Goal: Transaction & Acquisition: Subscribe to service/newsletter

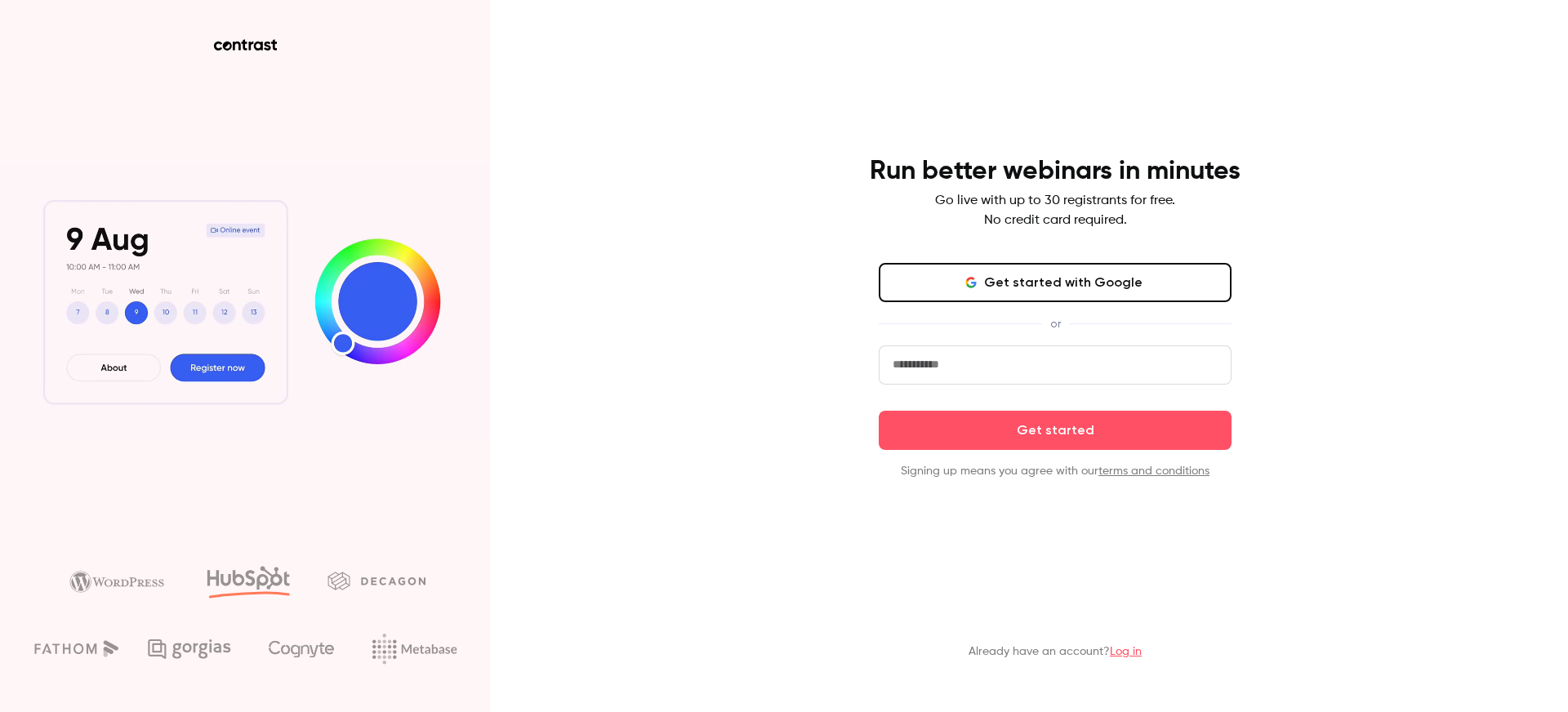
click at [995, 285] on button "Get started with Google" at bounding box center [1055, 282] width 353 height 40
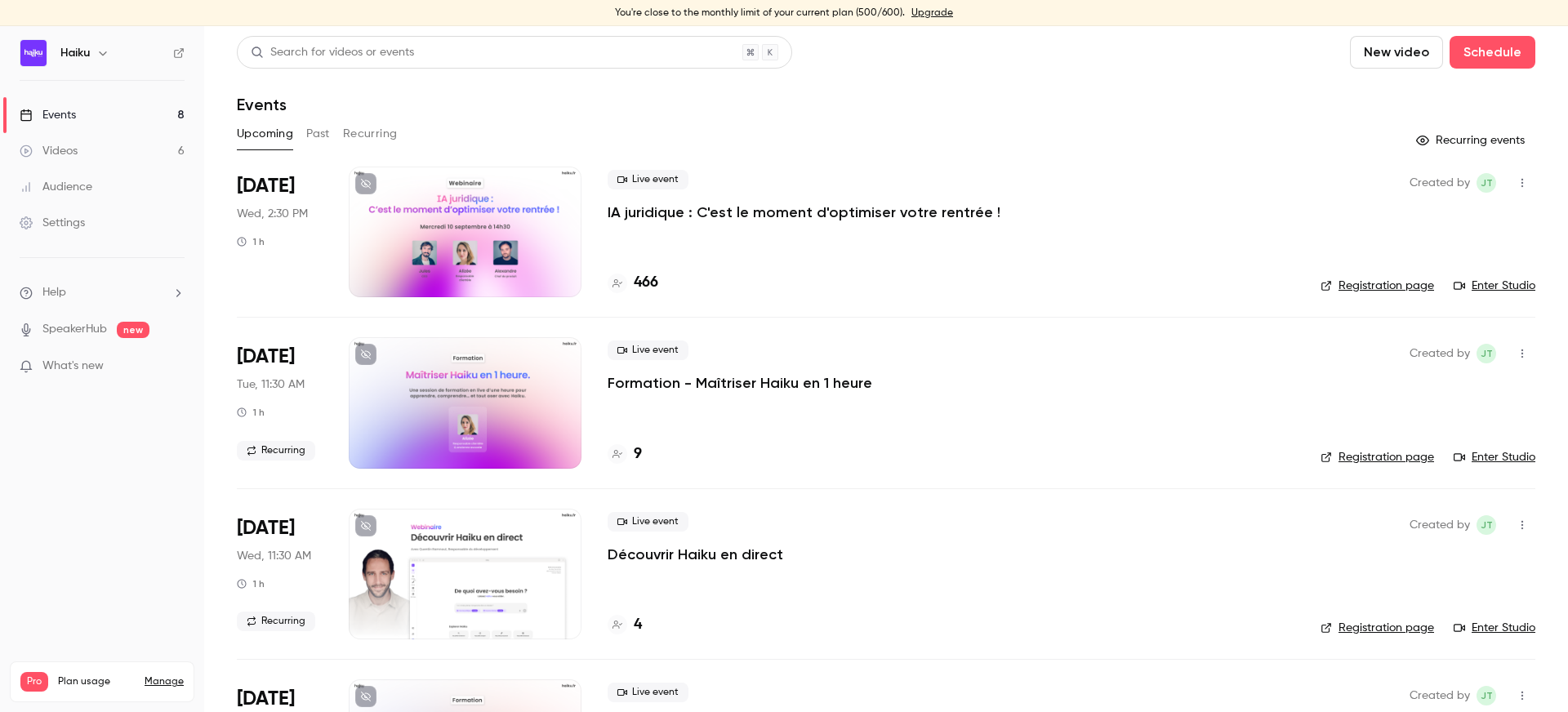
scroll to position [31, 0]
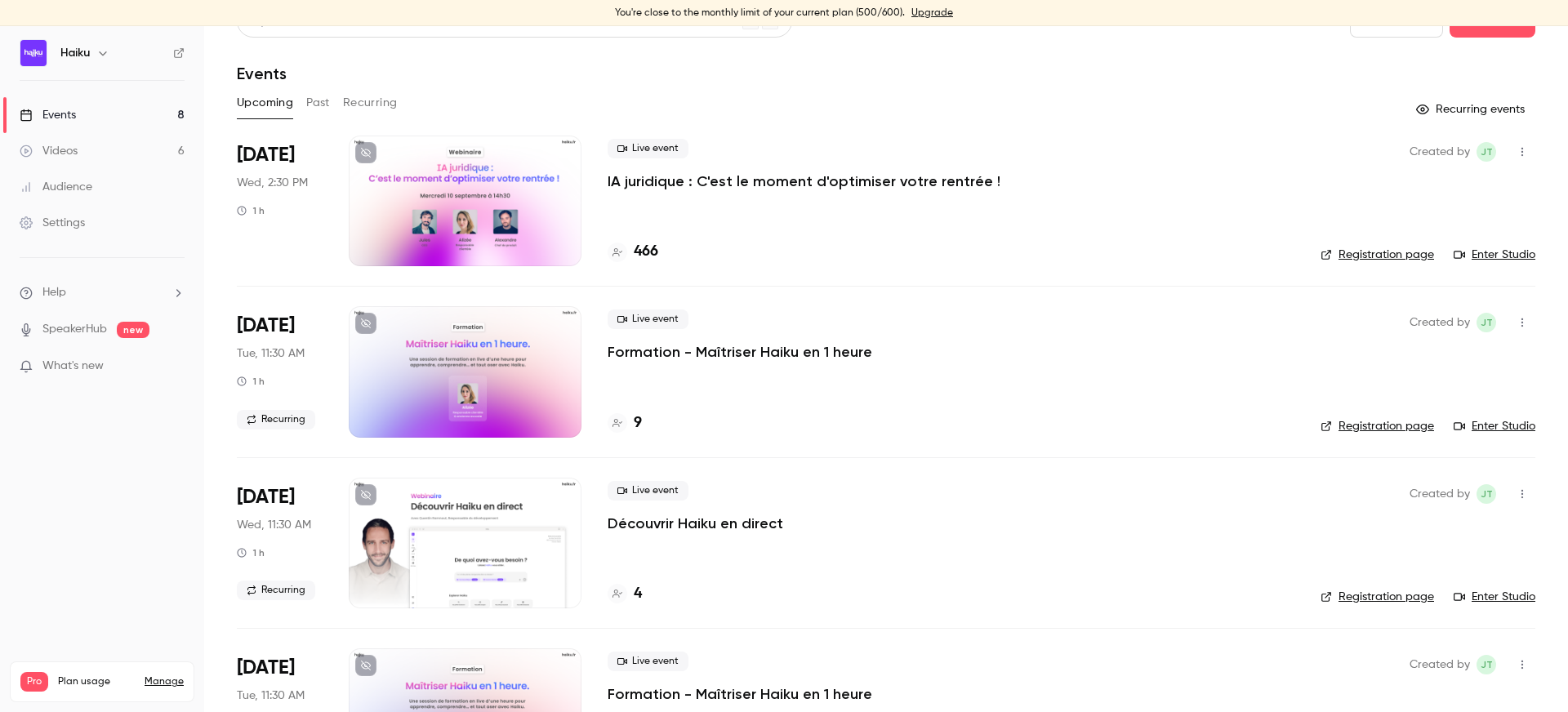
click at [306, 112] on button "Past" at bounding box center [318, 103] width 24 height 26
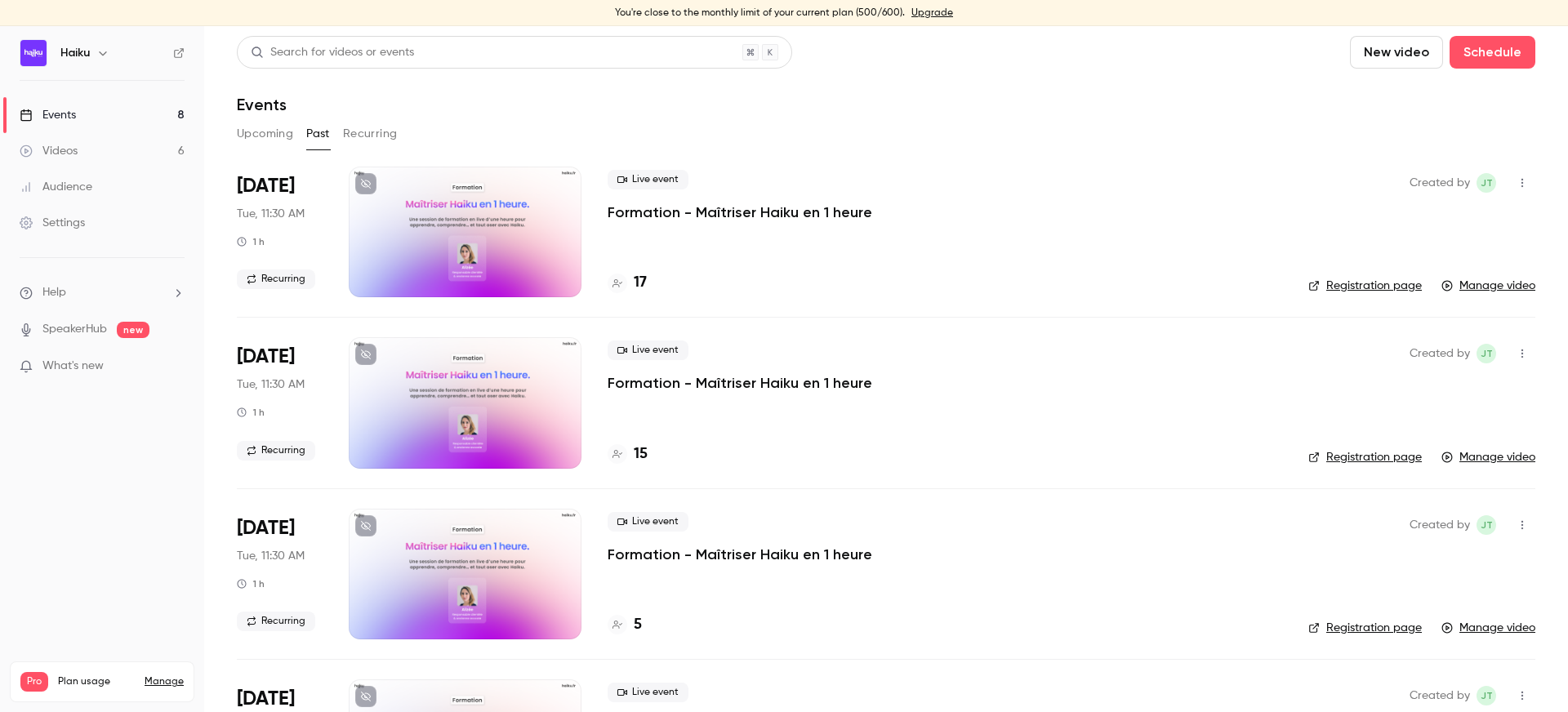
click at [459, 214] on div at bounding box center [465, 231] width 233 height 131
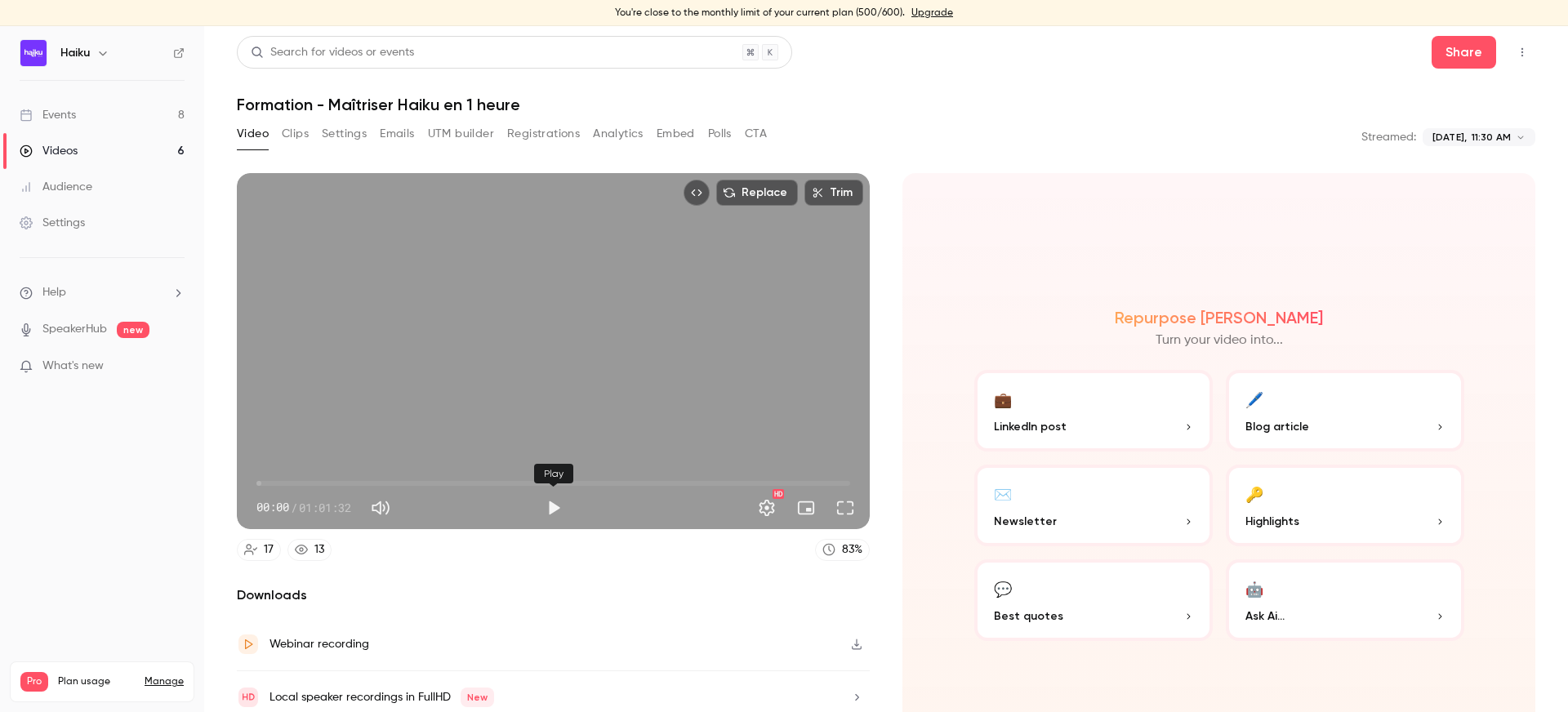
click at [551, 509] on button "Play" at bounding box center [554, 508] width 33 height 33
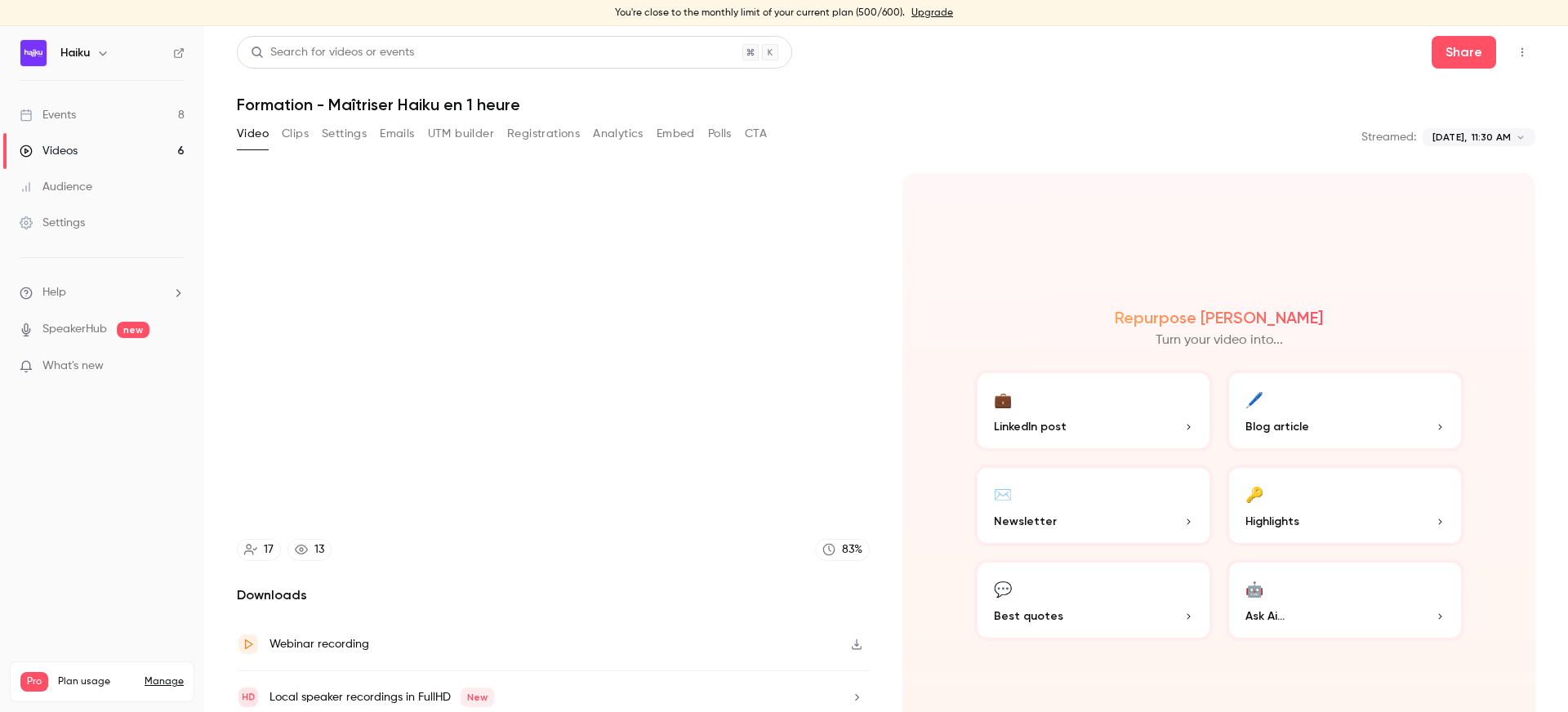
scroll to position [35, 0]
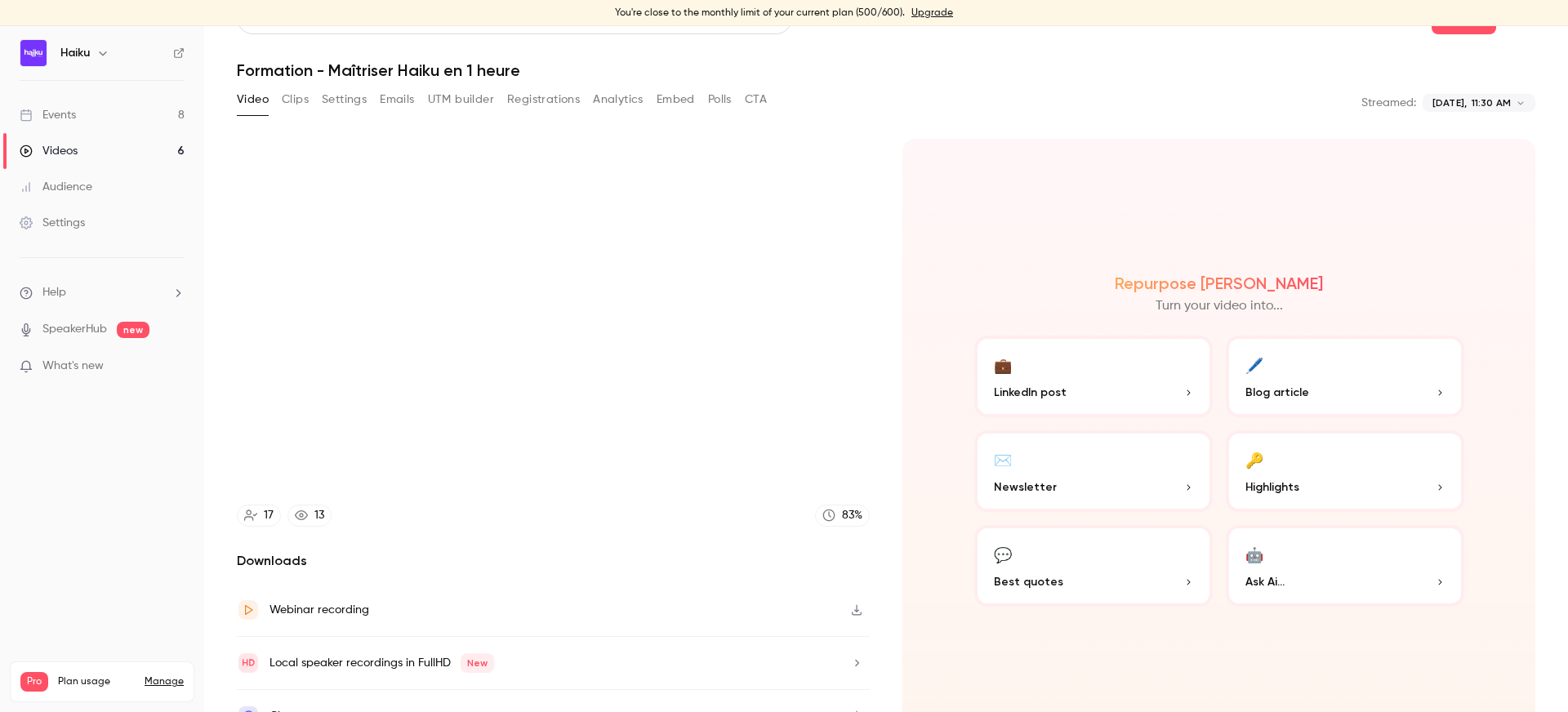
type input "****"
click at [536, 99] on button "Registrations" at bounding box center [543, 100] width 72 height 26
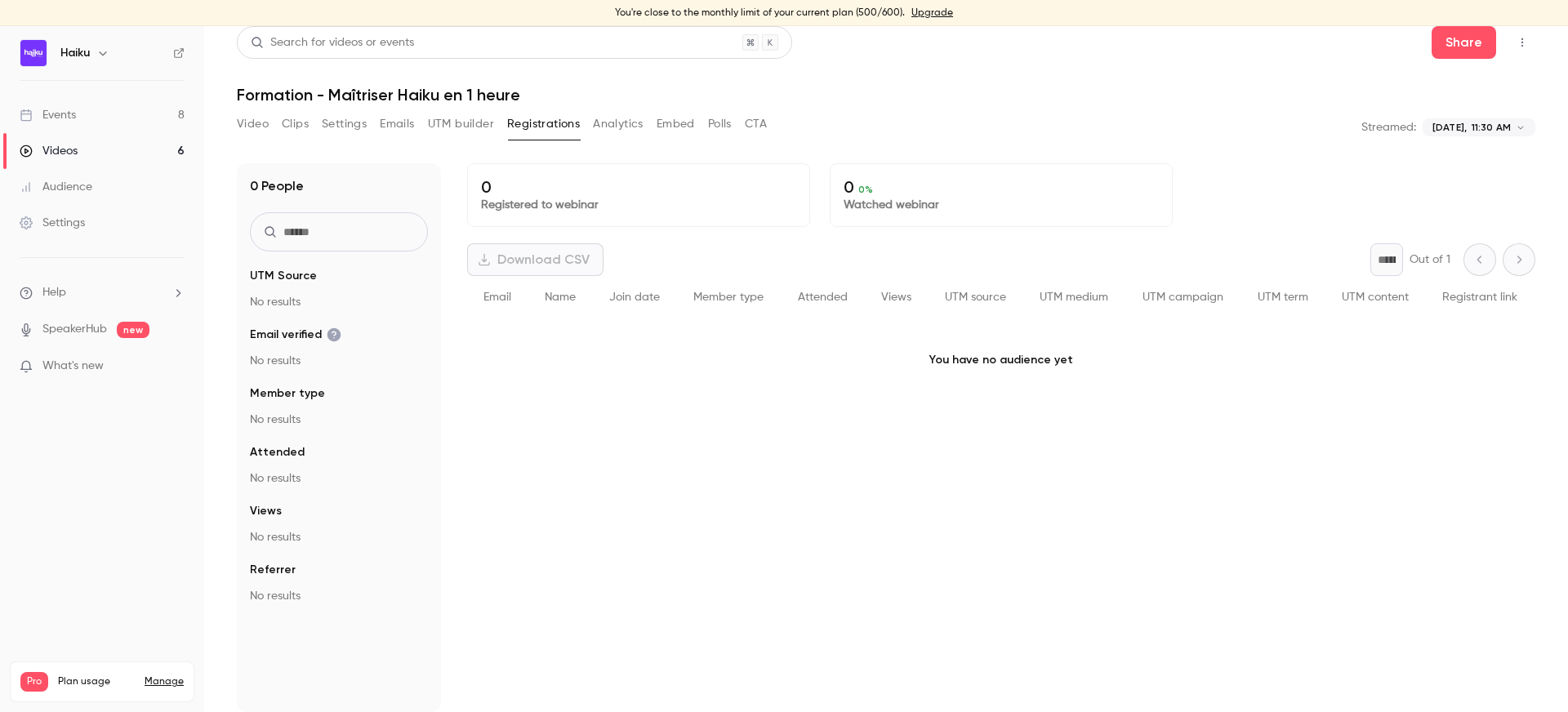
scroll to position [10, 0]
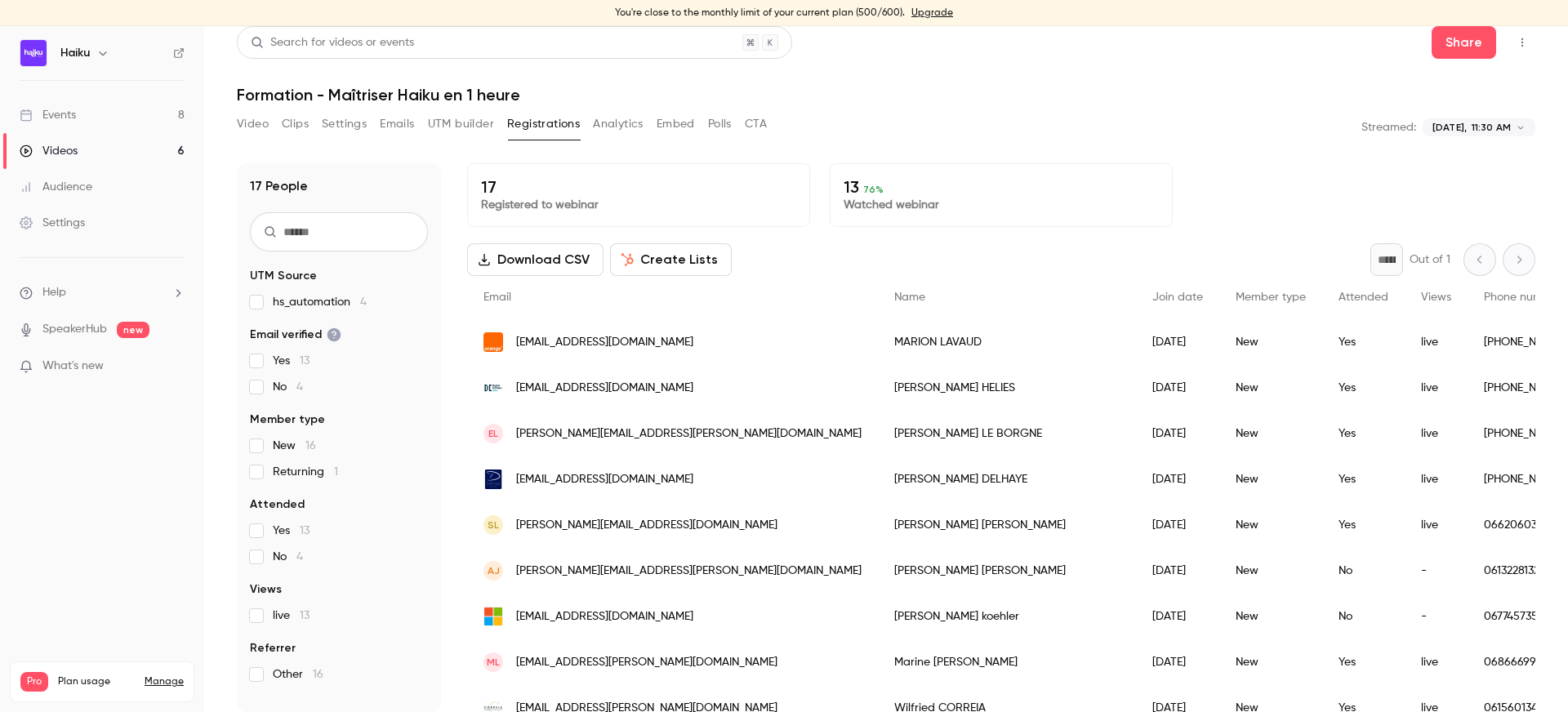
click at [259, 123] on button "Video" at bounding box center [253, 124] width 32 height 26
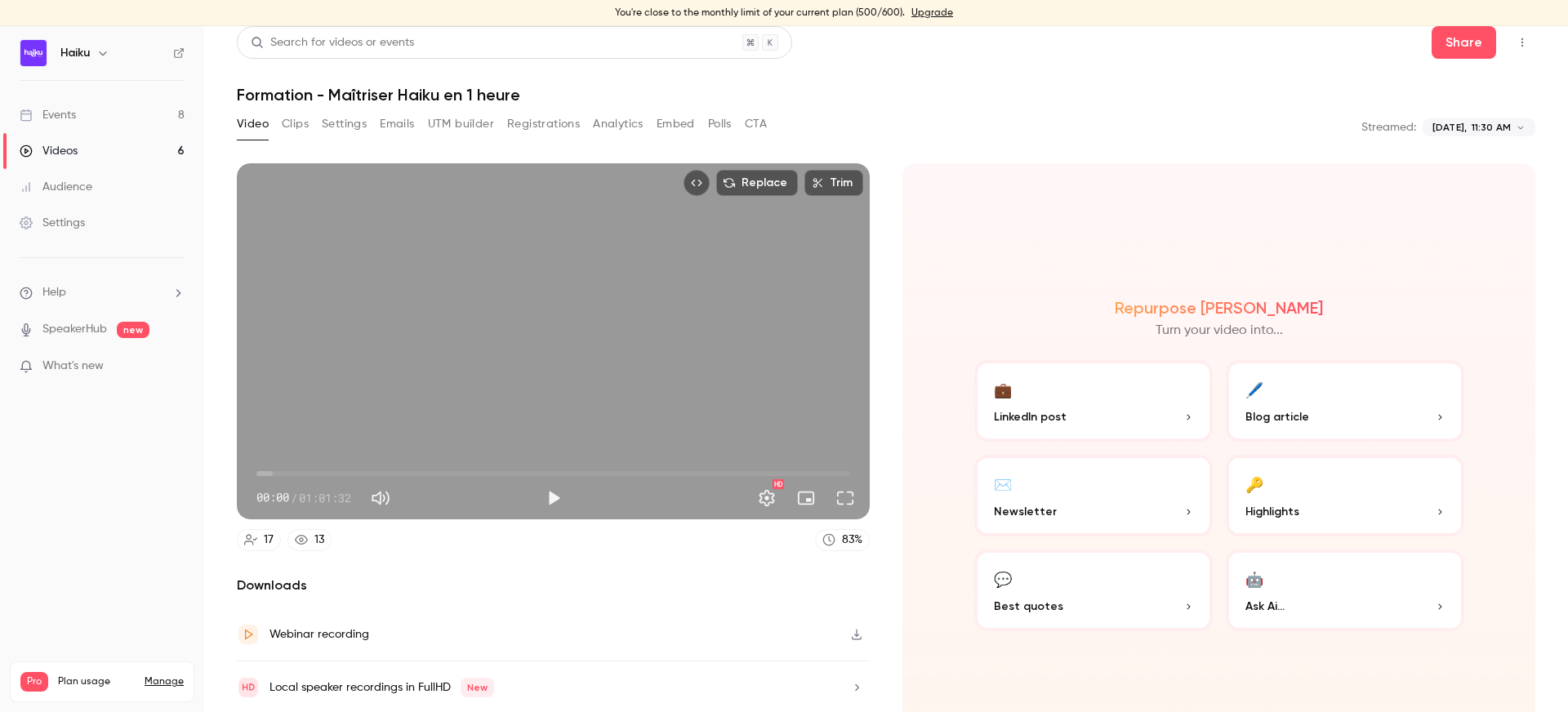
click at [614, 129] on button "Analytics" at bounding box center [618, 124] width 51 height 26
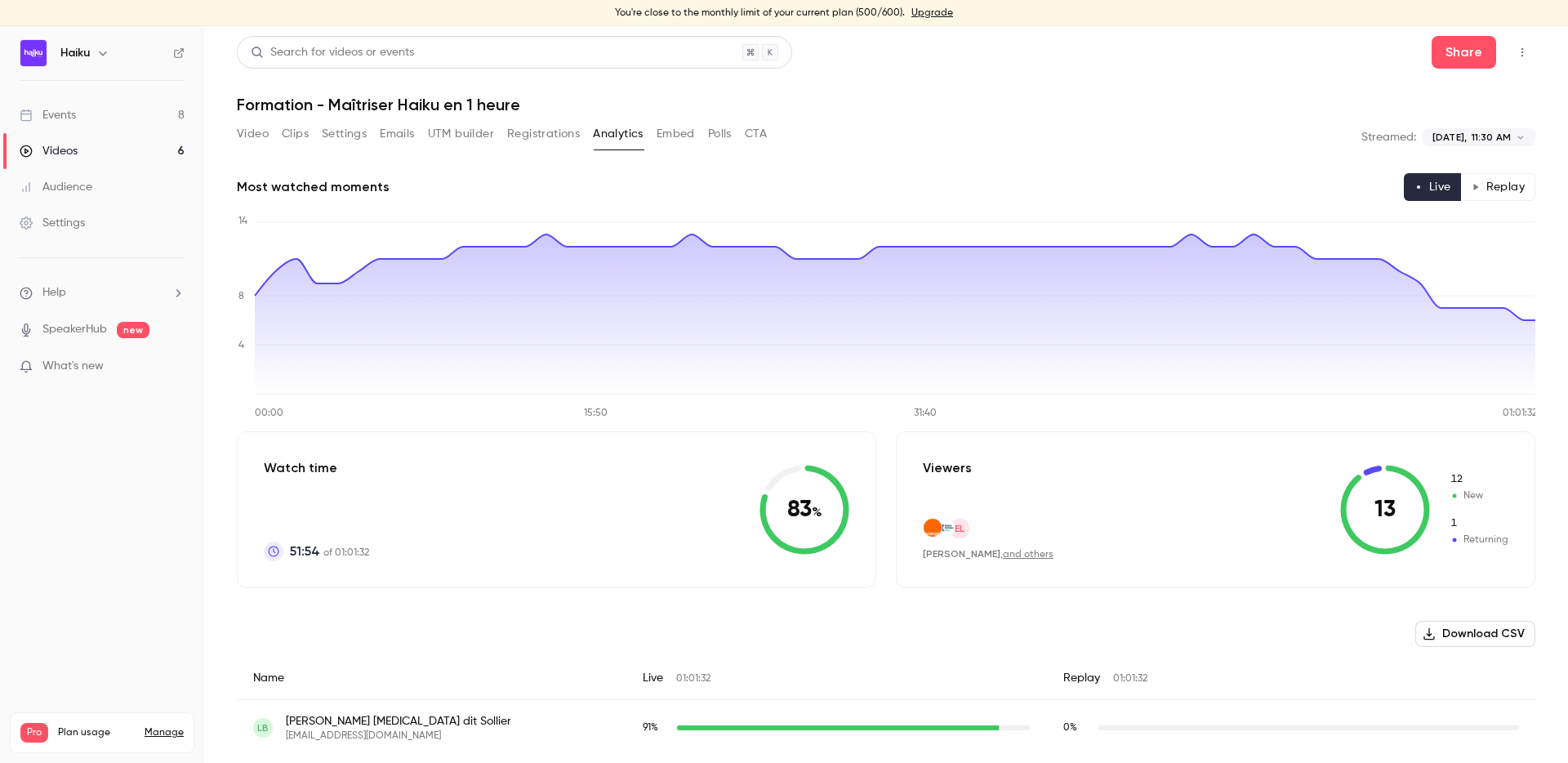
click at [248, 130] on button "Video" at bounding box center [253, 134] width 32 height 26
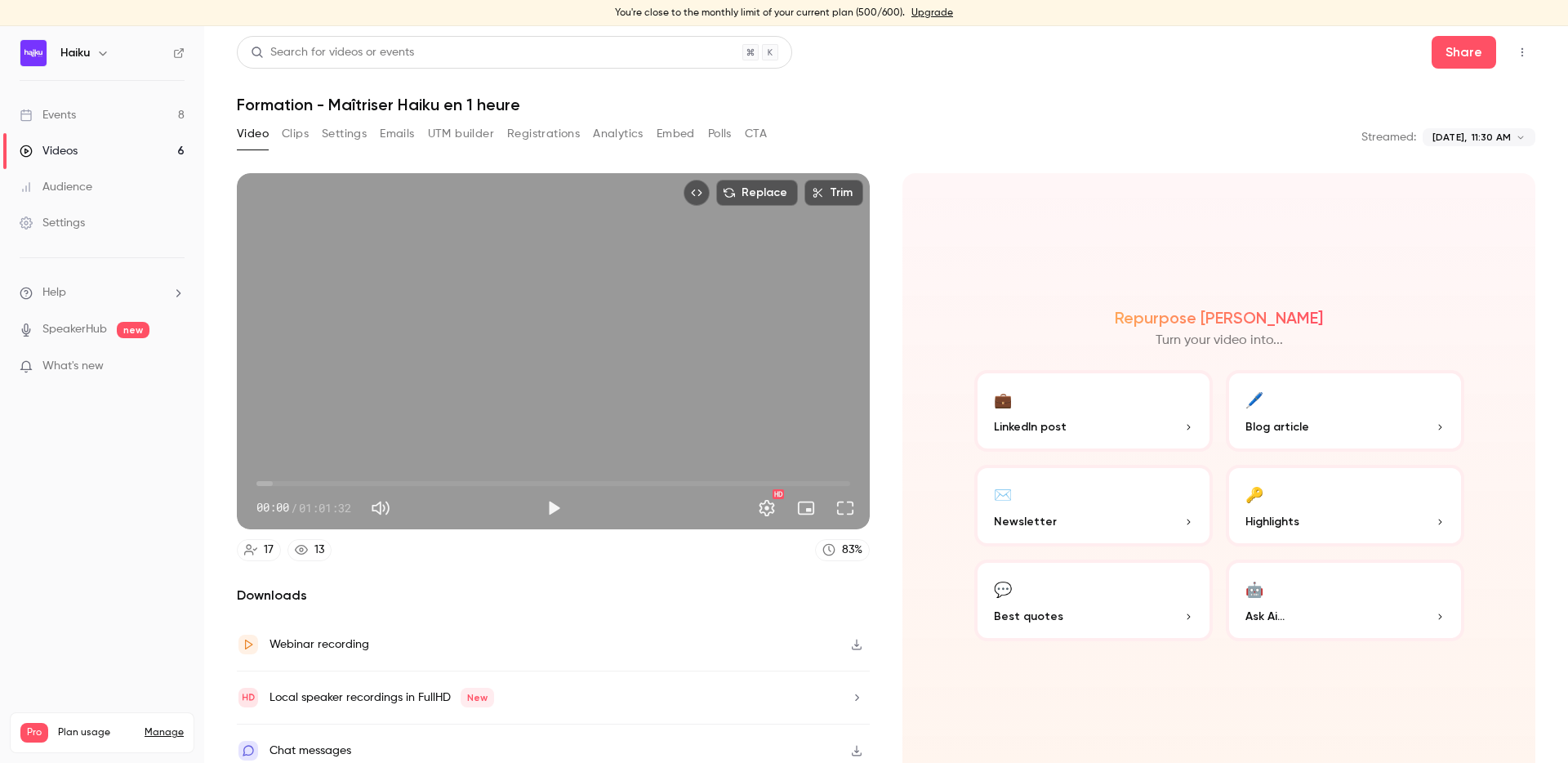
click at [591, 397] on div "Replace Trim 00:00 00:00 / 01:01:32 HD" at bounding box center [553, 351] width 633 height 356
click at [852, 516] on button "Full screen" at bounding box center [845, 508] width 33 height 33
drag, startPoint x: 263, startPoint y: 484, endPoint x: 389, endPoint y: 481, distance: 126.0
click at [382, 481] on span "12:46" at bounding box center [379, 483] width 5 height 5
click at [795, 486] on span "55:51" at bounding box center [553, 483] width 593 height 26
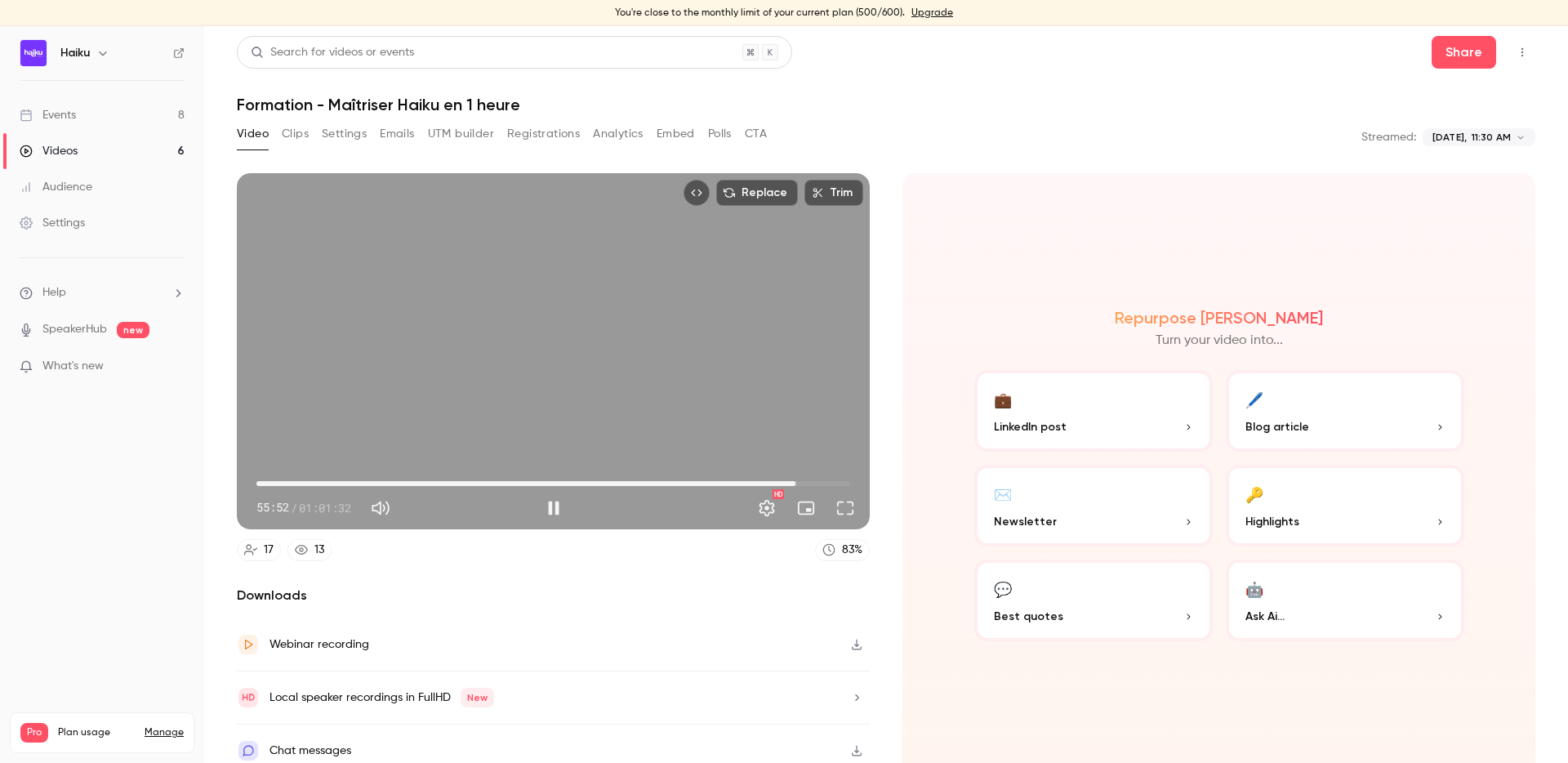
click at [821, 486] on span "55:52" at bounding box center [553, 483] width 593 height 26
click at [840, 486] on span "58:29" at bounding box center [553, 483] width 593 height 26
click at [824, 482] on span "58:51" at bounding box center [553, 483] width 593 height 26
click at [826, 482] on span "59:06" at bounding box center [826, 483] width 5 height 5
click at [825, 482] on span "59:07" at bounding box center [826, 483] width 5 height 5
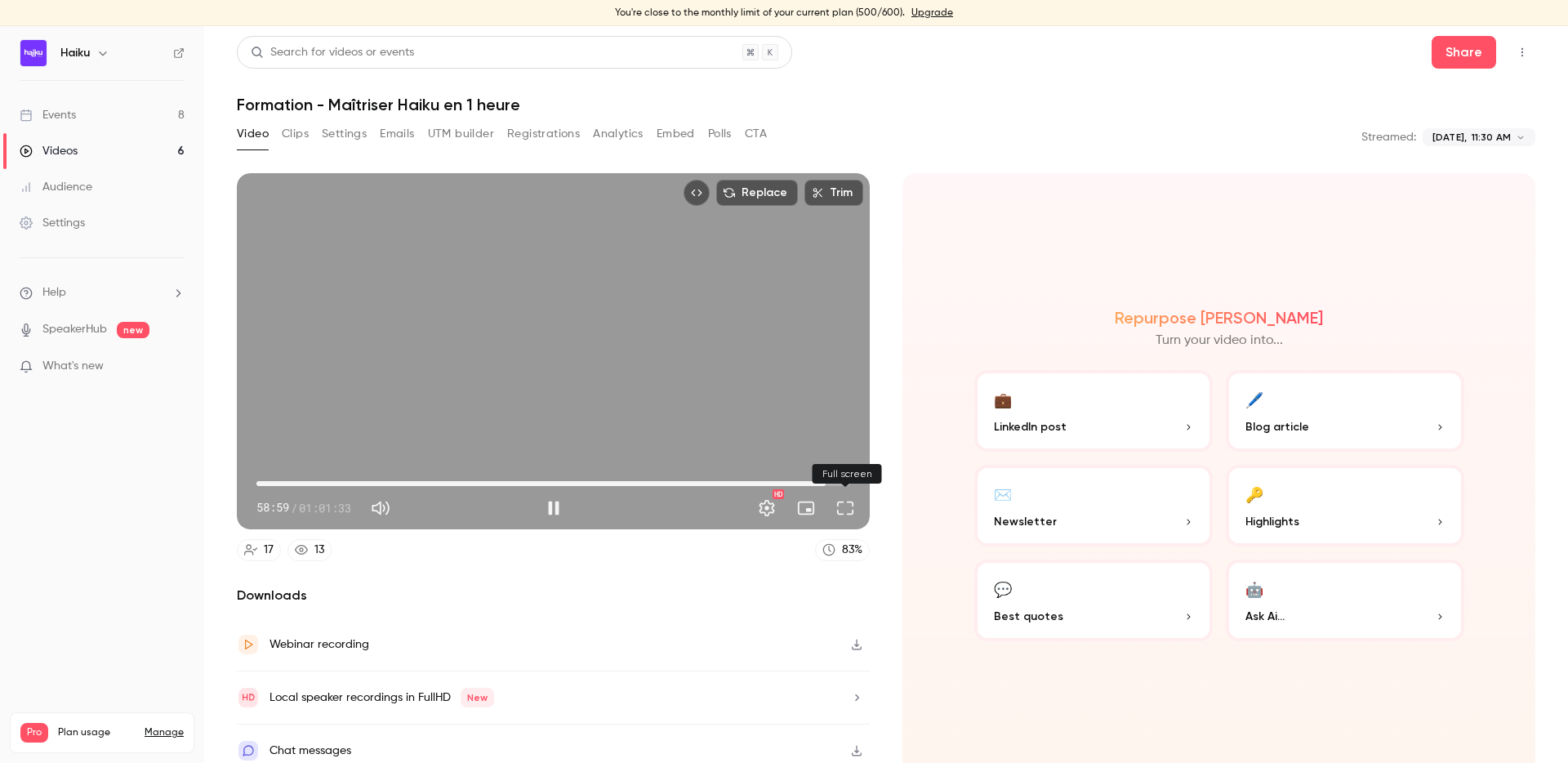
click at [846, 509] on button "Full screen" at bounding box center [845, 508] width 33 height 33
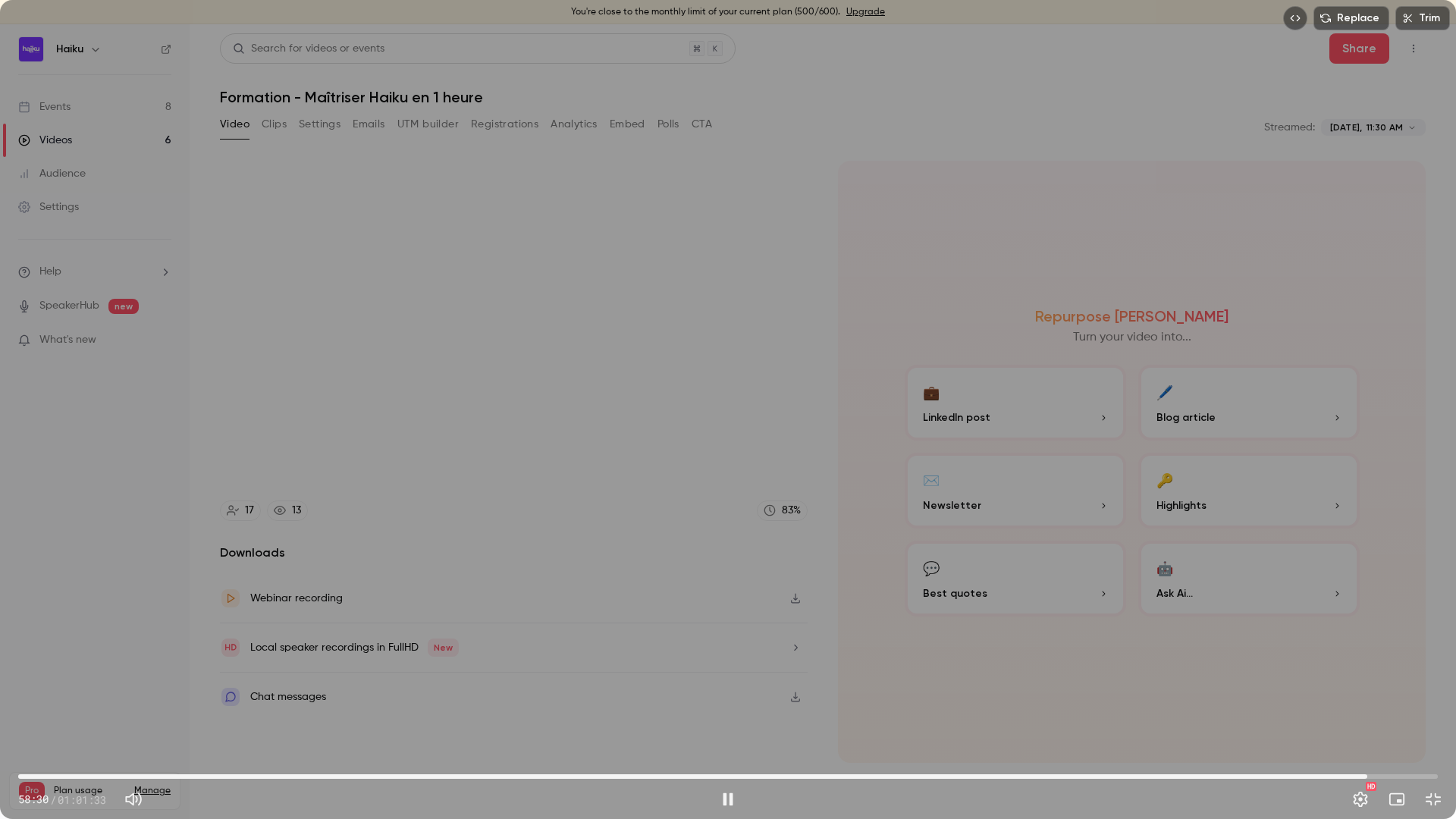
click at [1367, 660] on span "58:30" at bounding box center [728, 776] width 1419 height 24
click at [1351, 660] on span "58:31" at bounding box center [728, 776] width 1419 height 24
click at [1341, 660] on span "57:52" at bounding box center [728, 776] width 1419 height 24
click at [1332, 660] on span "57:24" at bounding box center [728, 776] width 1419 height 24
click at [1325, 660] on span "56:39" at bounding box center [1325, 776] width 5 height 5
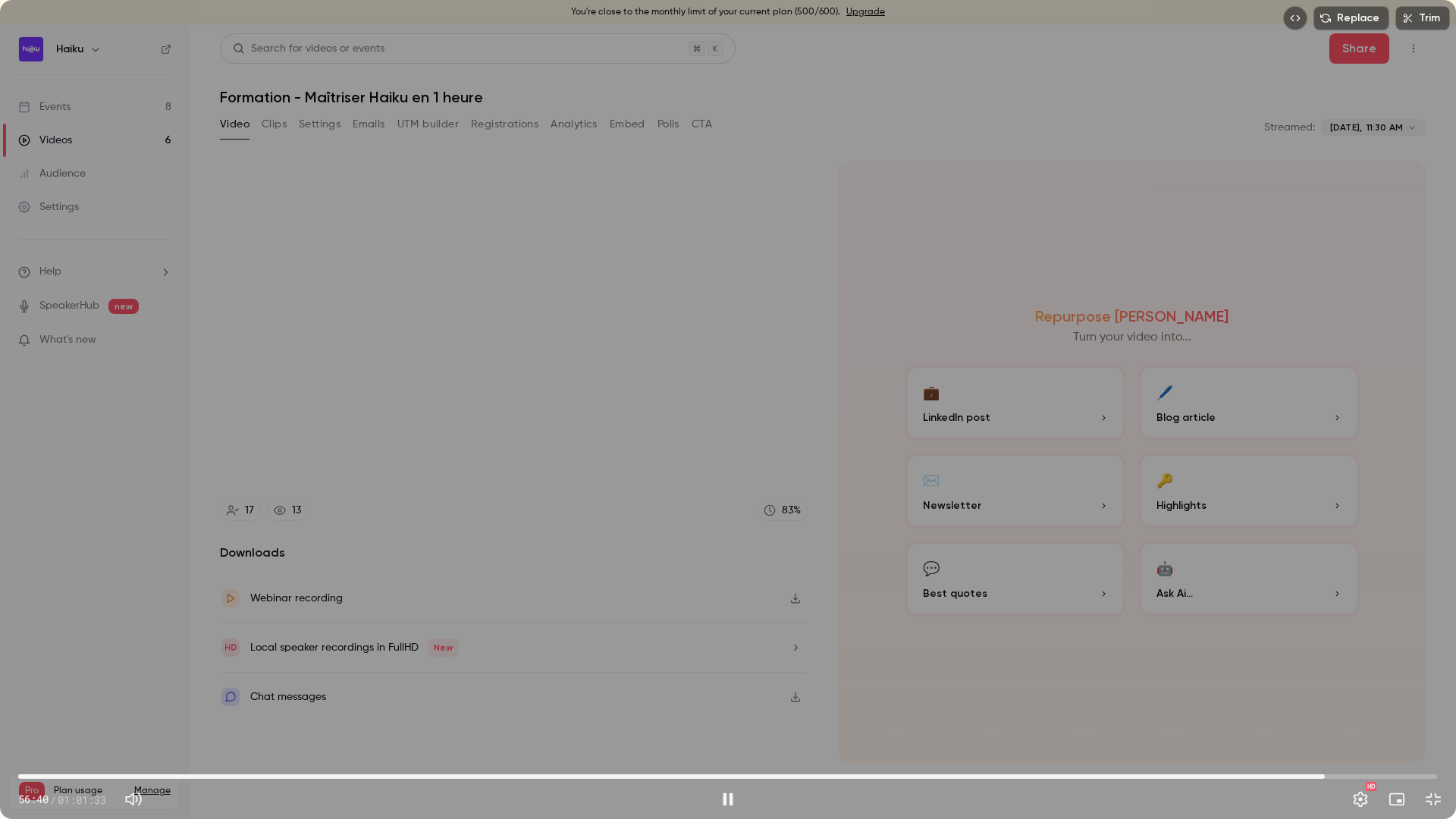
click at [1310, 660] on span "56:40" at bounding box center [728, 776] width 1419 height 24
click at [1302, 660] on span "56:01" at bounding box center [728, 776] width 1419 height 24
click at [1299, 660] on span "55:39" at bounding box center [1302, 776] width 5 height 5
click at [1292, 660] on span "55:19" at bounding box center [1294, 776] width 5 height 5
click at [1277, 660] on span "54:35" at bounding box center [728, 776] width 1419 height 24
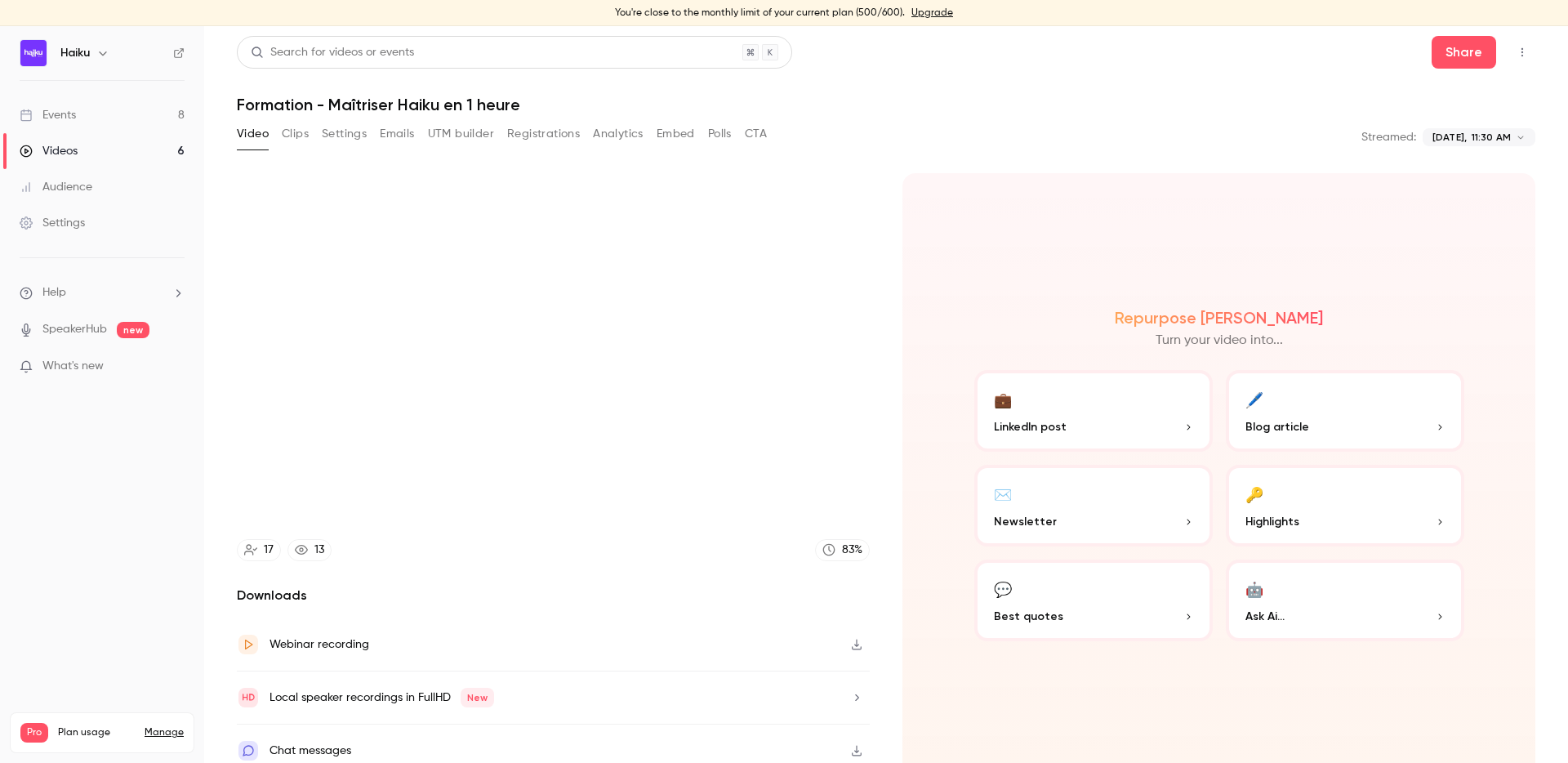
scroll to position [14, 0]
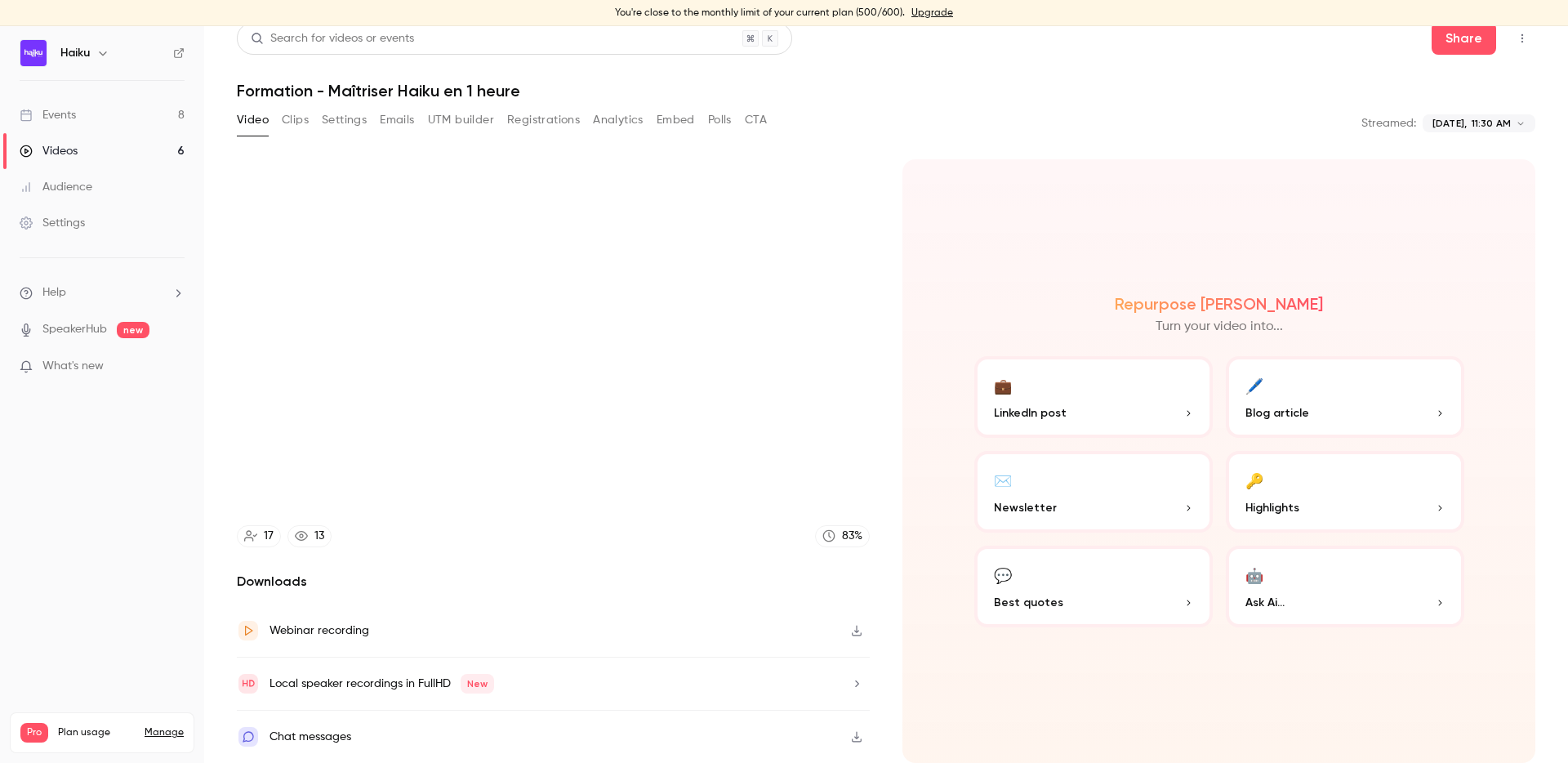
click at [309, 711] on div "Chat messages" at bounding box center [309, 737] width 81 height 20
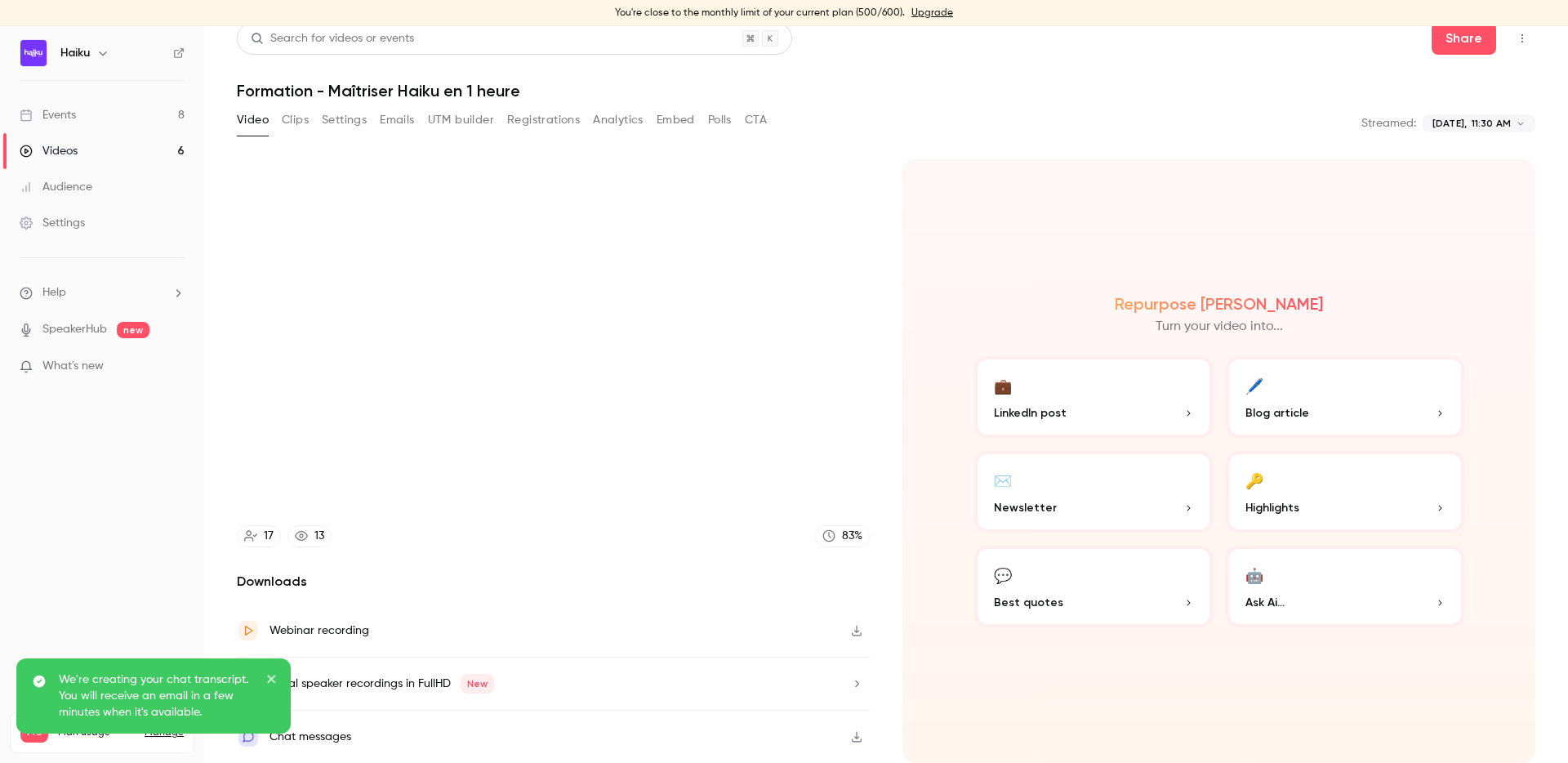
type input "******"
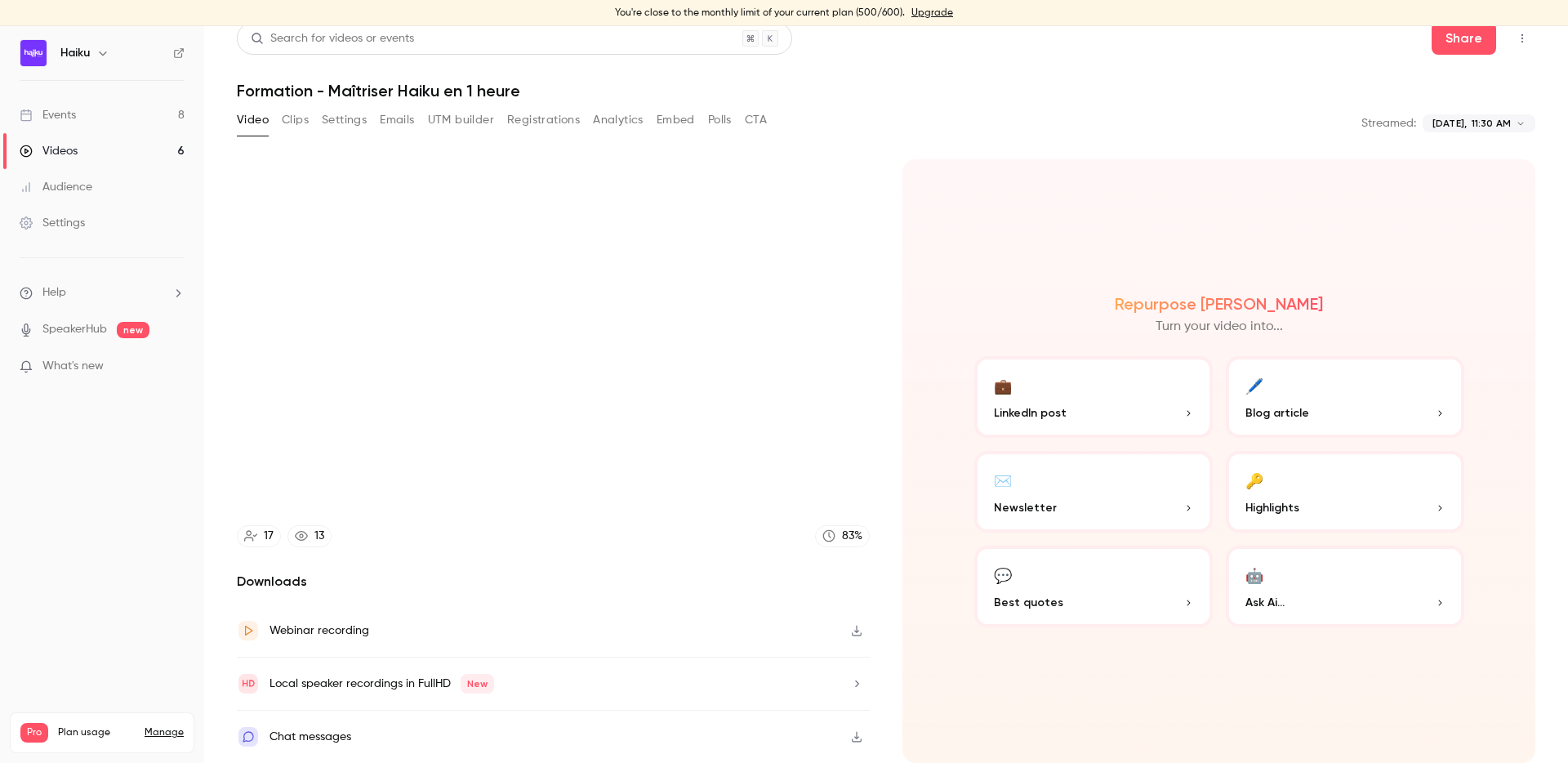
click at [334, 131] on button "Settings" at bounding box center [344, 120] width 45 height 26
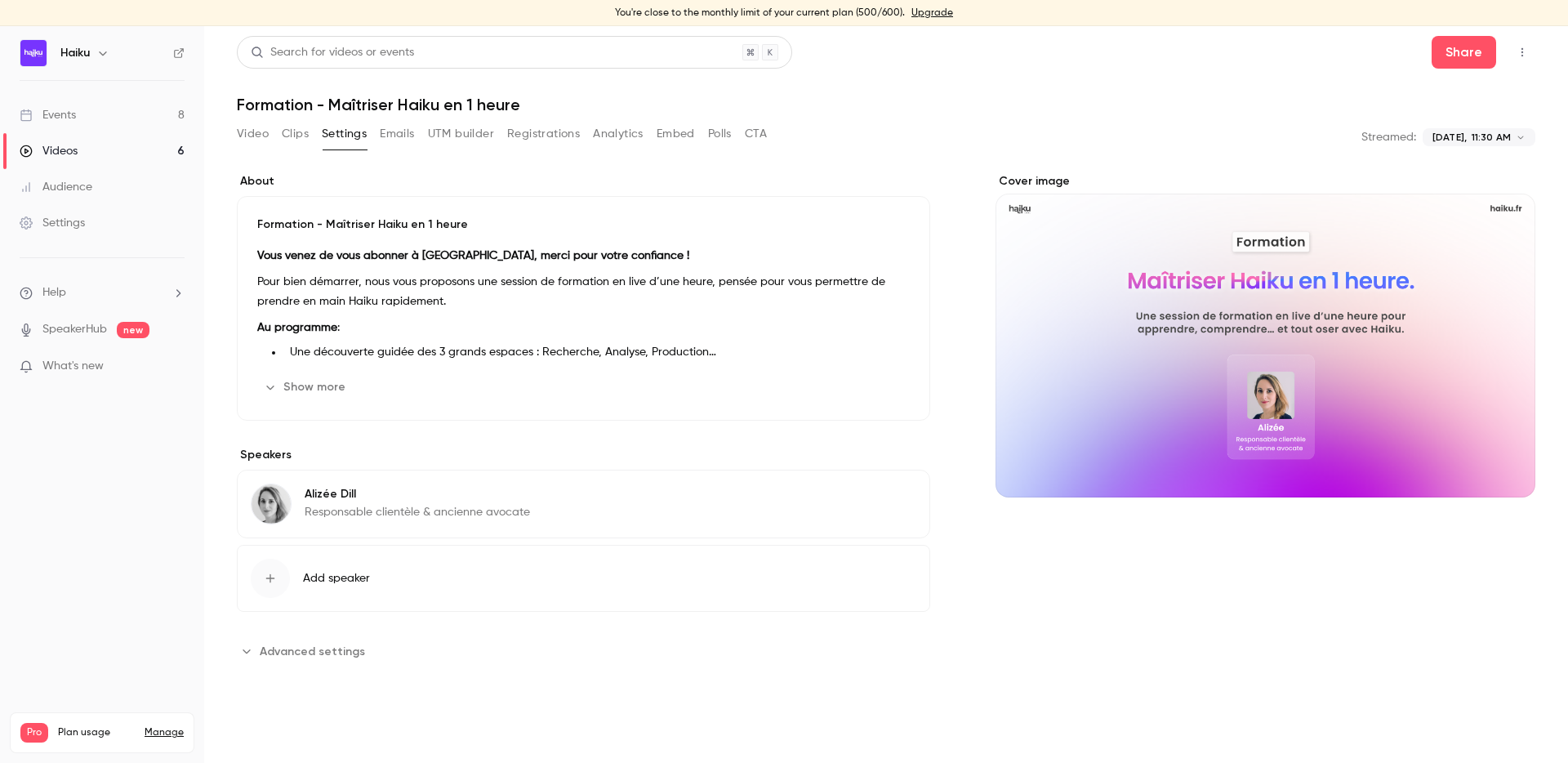
click at [257, 133] on button "Video" at bounding box center [253, 134] width 32 height 26
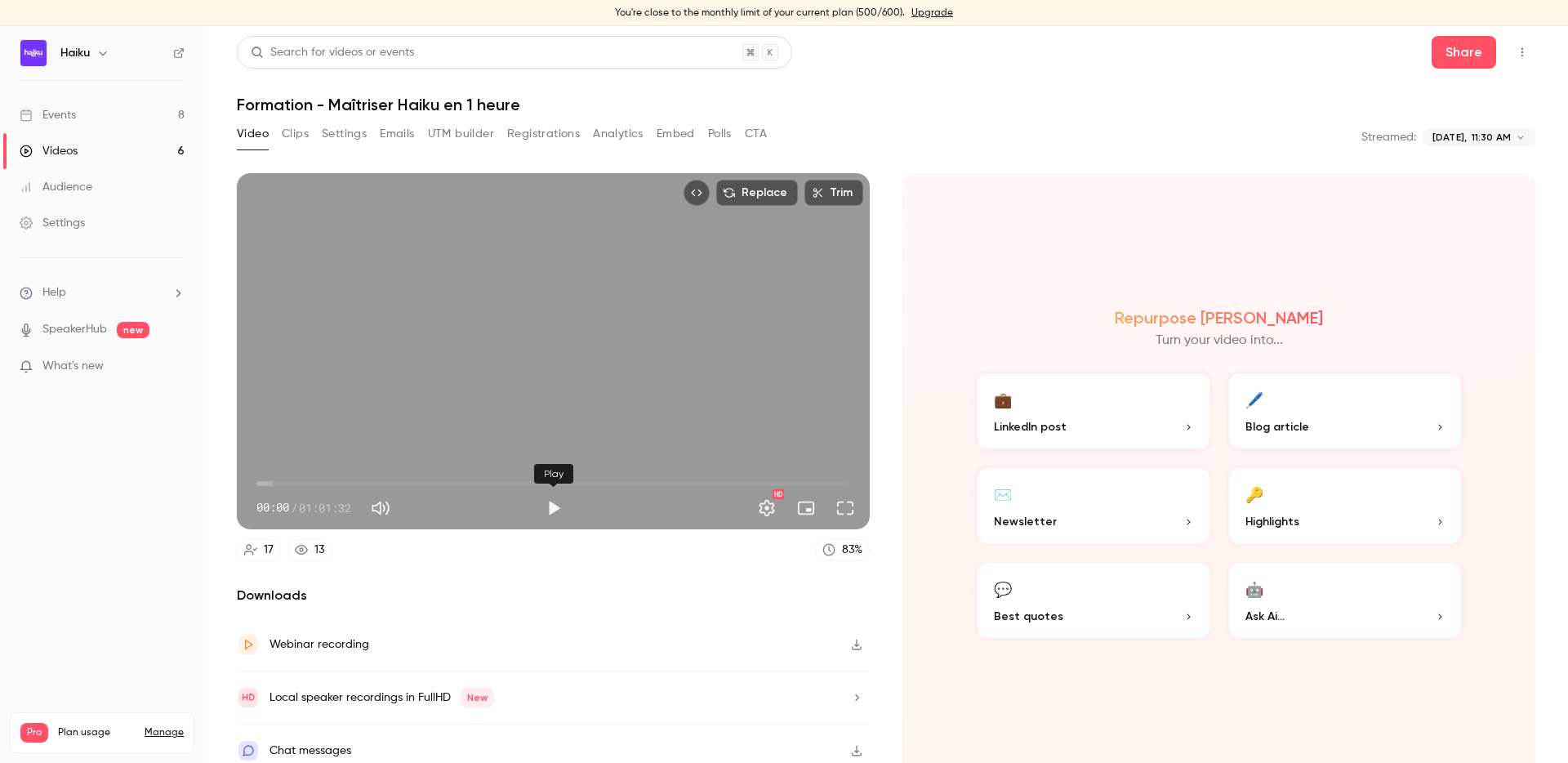
click at [559, 509] on button "Play" at bounding box center [554, 508] width 33 height 33
click at [792, 479] on div "Turn on miniplayer" at bounding box center [809, 474] width 105 height 20
click at [844, 503] on button "Full screen" at bounding box center [845, 508] width 33 height 33
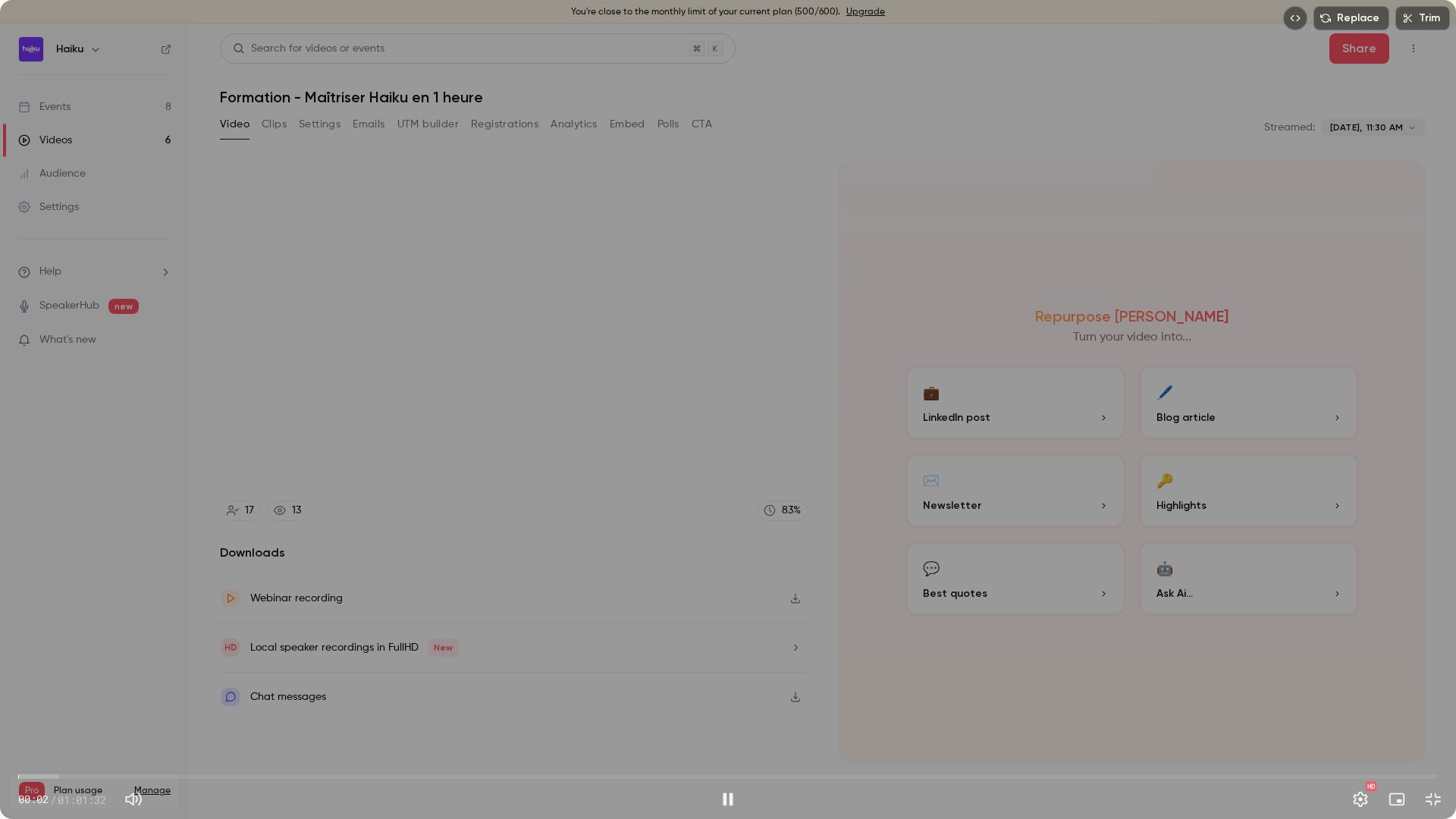
click at [1240, 660] on span "00:02" at bounding box center [728, 776] width 1419 height 24
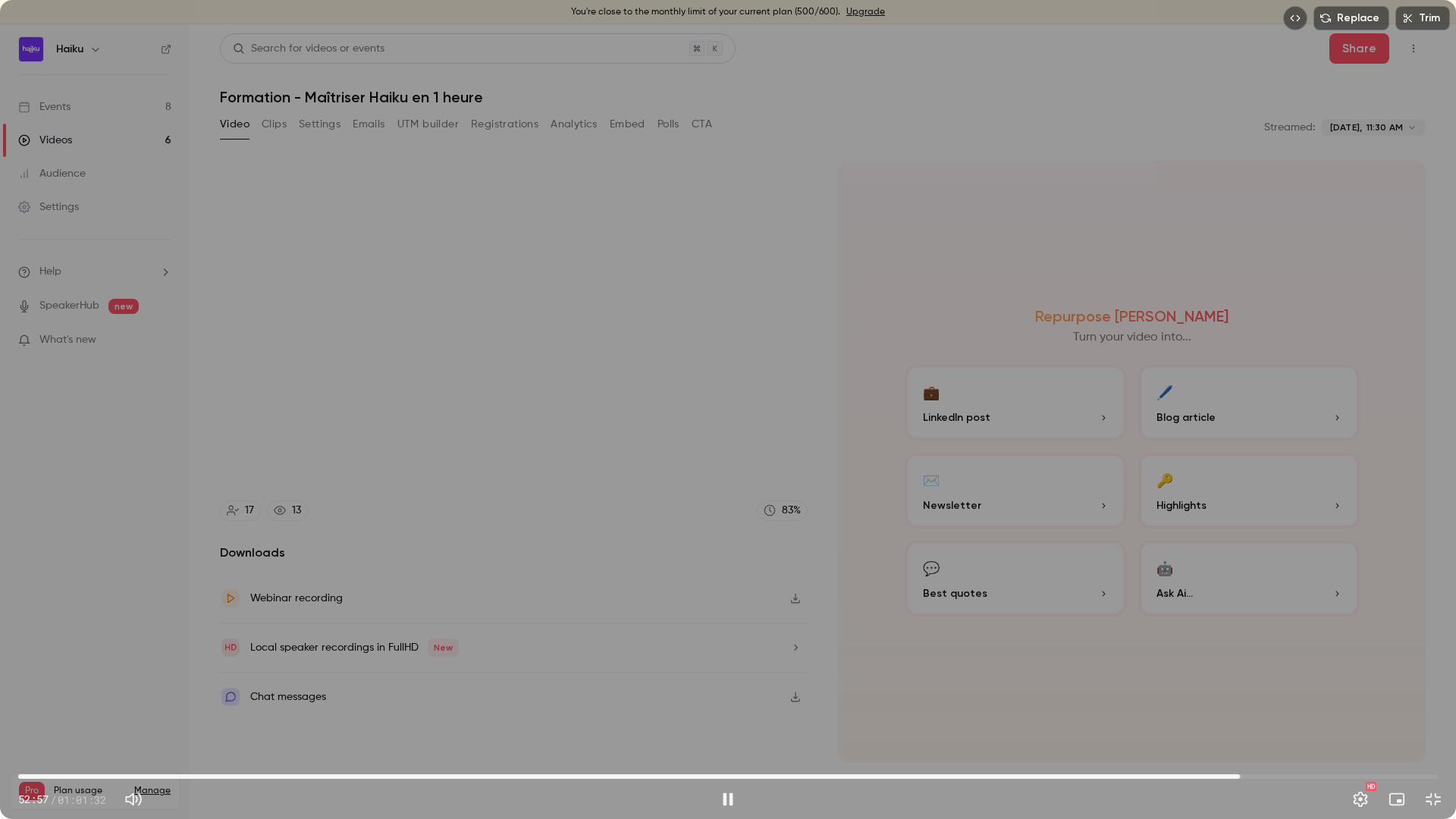
click at [1270, 660] on span "52:57" at bounding box center [728, 776] width 1419 height 24
click at [1297, 660] on span "54:16" at bounding box center [728, 776] width 1419 height 24
click at [1314, 660] on span "55:25" at bounding box center [728, 776] width 1419 height 24
click at [1330, 660] on span "56:52" at bounding box center [728, 776] width 1419 height 24
click at [1321, 660] on span "56:30" at bounding box center [728, 776] width 1419 height 24
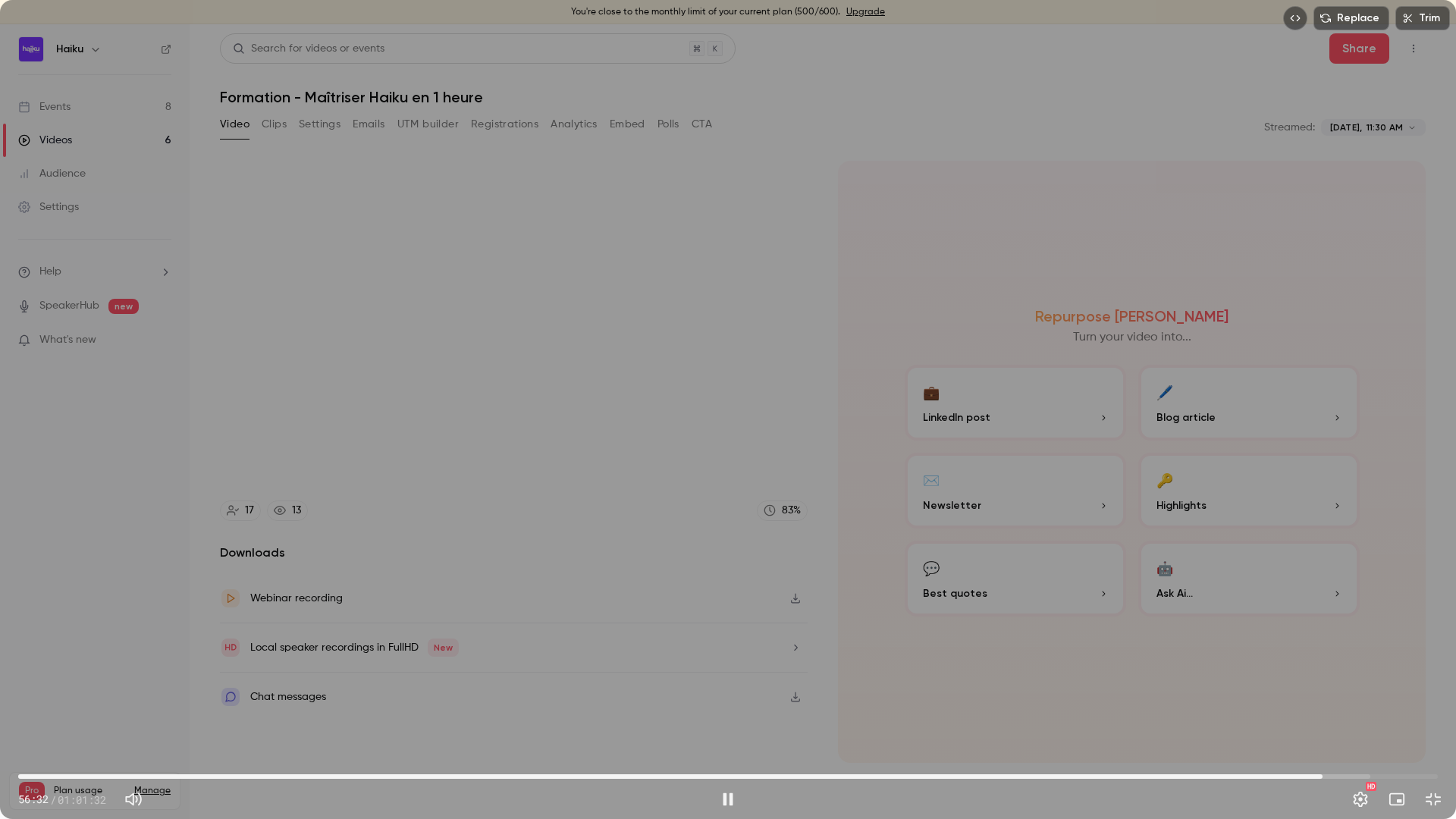
click at [1320, 660] on span "56:32" at bounding box center [1322, 776] width 5 height 5
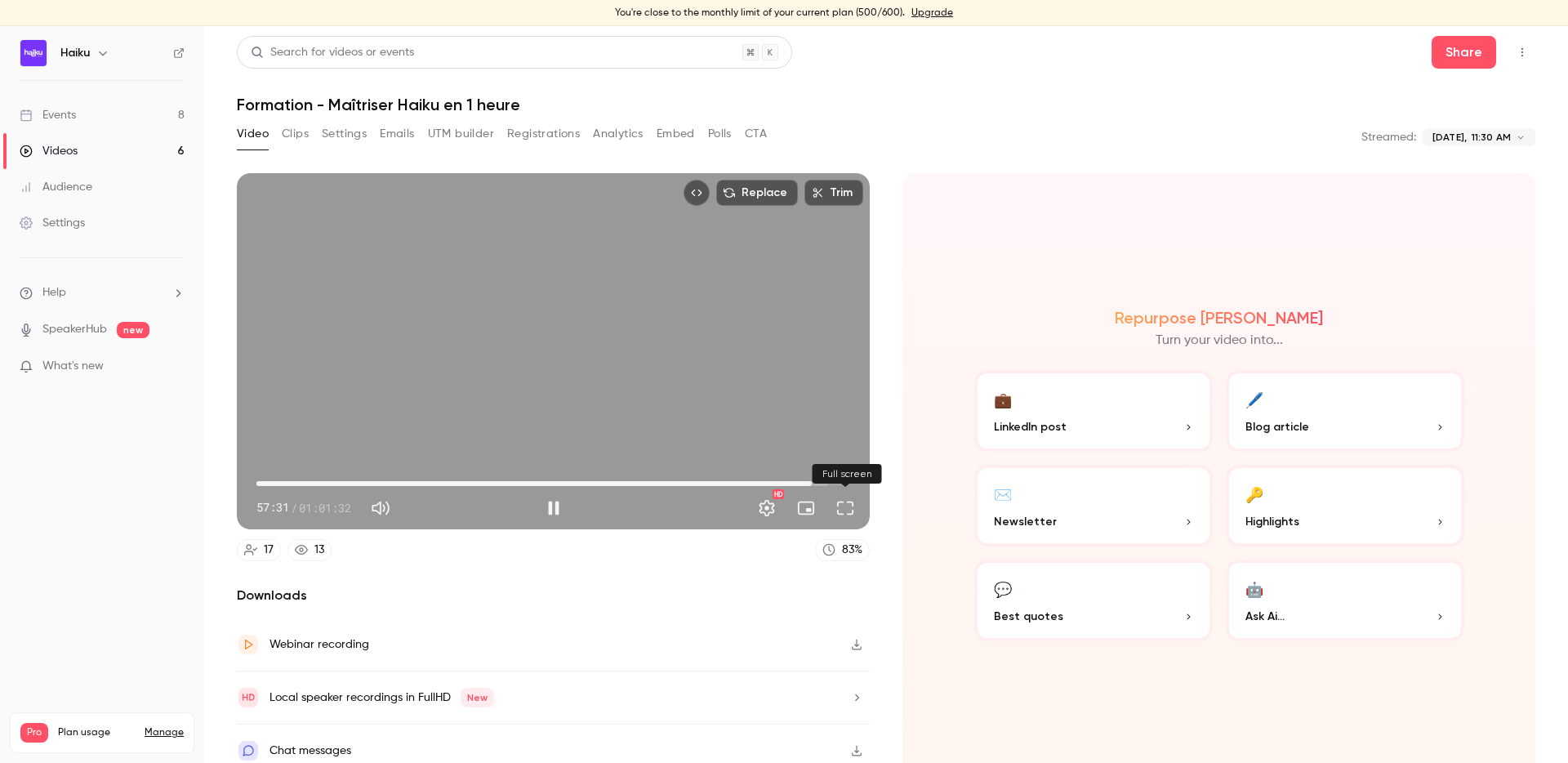
click at [844, 516] on button "Full screen" at bounding box center [845, 508] width 33 height 33
click at [556, 509] on button "Pause" at bounding box center [554, 508] width 33 height 33
click at [556, 509] on button "Play" at bounding box center [554, 508] width 33 height 33
click at [554, 506] on button "Pause" at bounding box center [554, 508] width 33 height 33
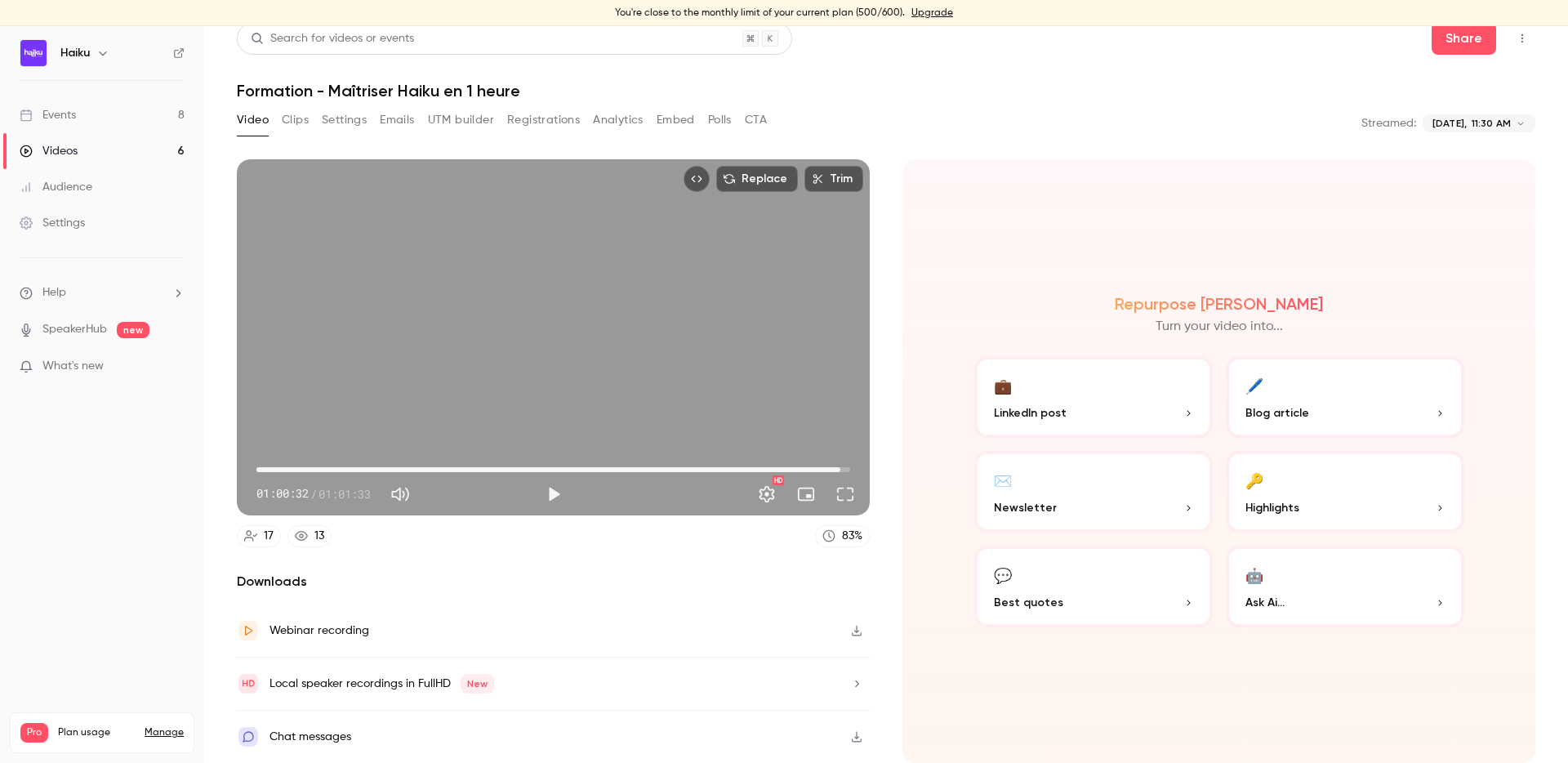
type input "******"
click at [98, 150] on link "Videos 6" at bounding box center [102, 151] width 204 height 36
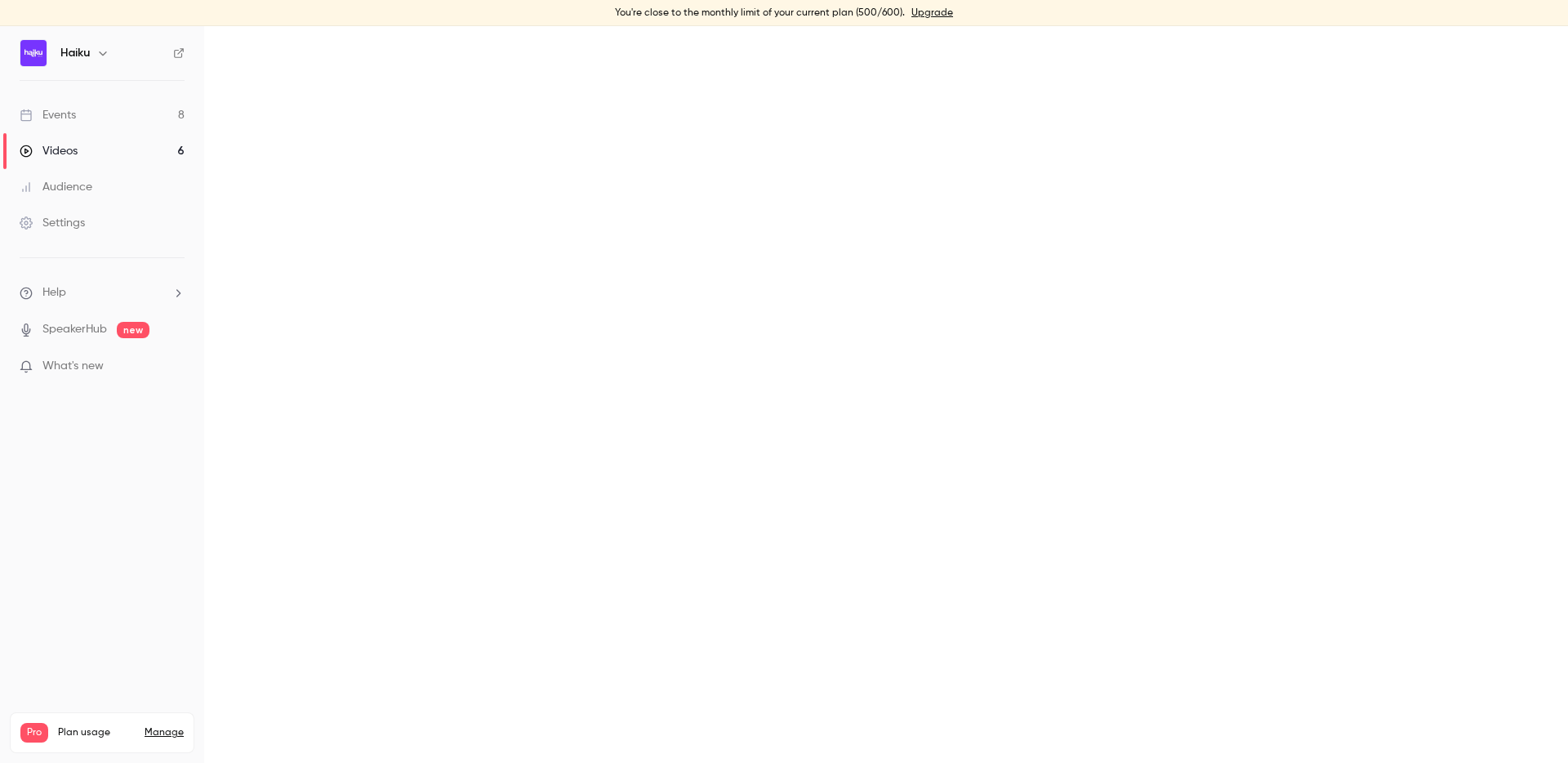
click at [78, 116] on link "Events 8" at bounding box center [102, 115] width 204 height 36
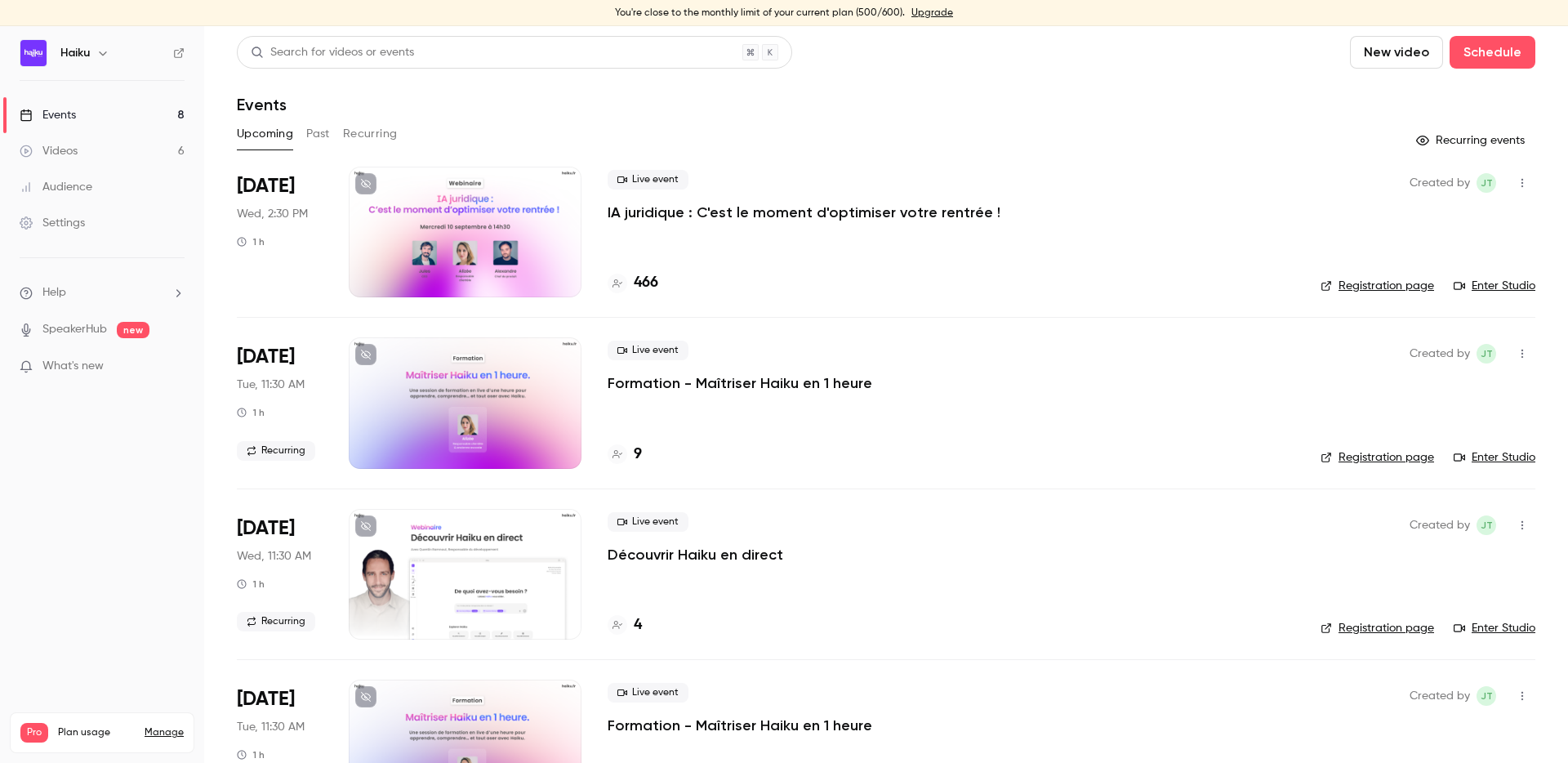
click at [165, 711] on link "Manage" at bounding box center [165, 733] width 40 height 13
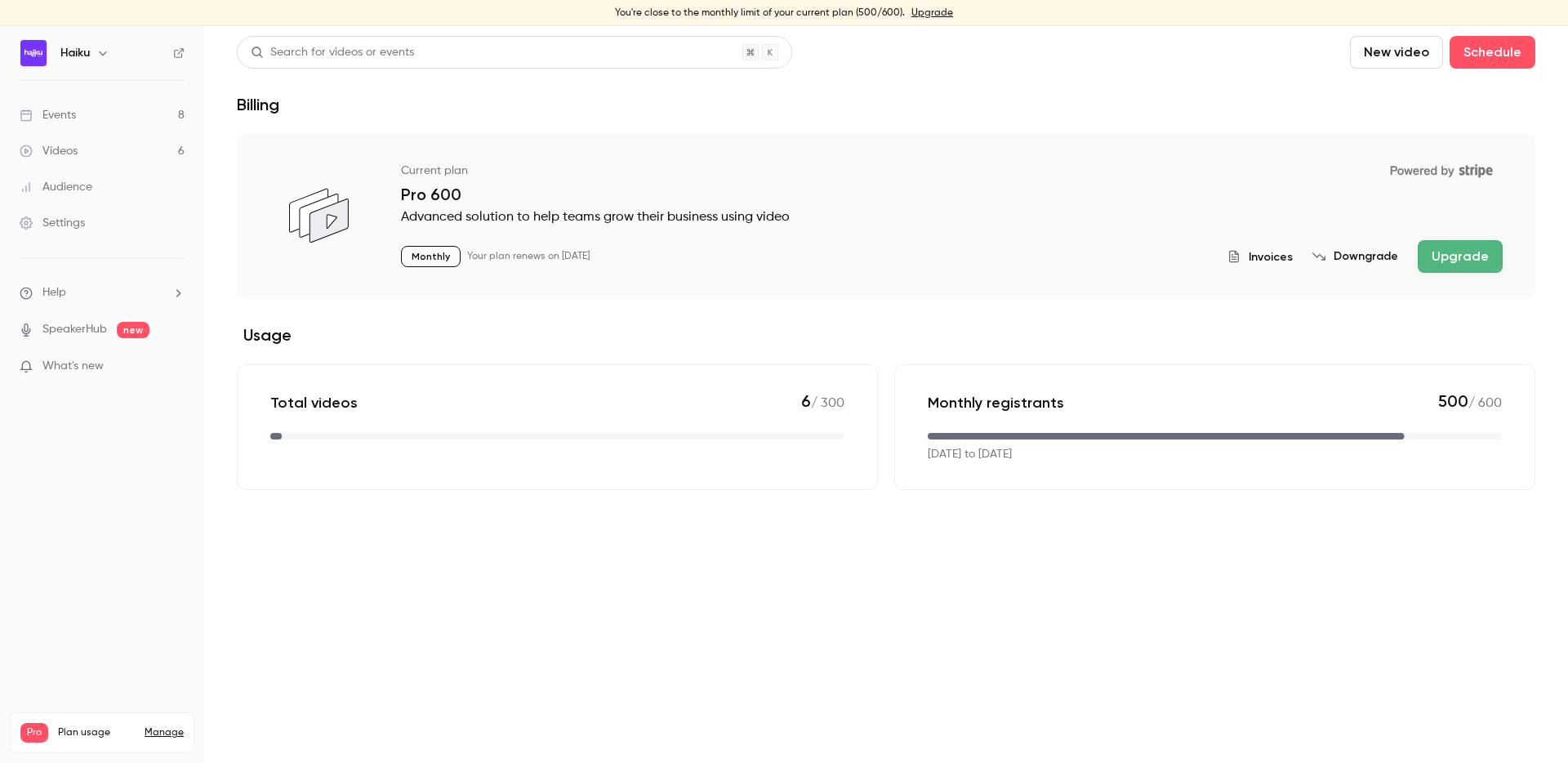
click at [1459, 258] on button "Upgrade" at bounding box center [1459, 257] width 85 height 33
